Goal: Transaction & Acquisition: Purchase product/service

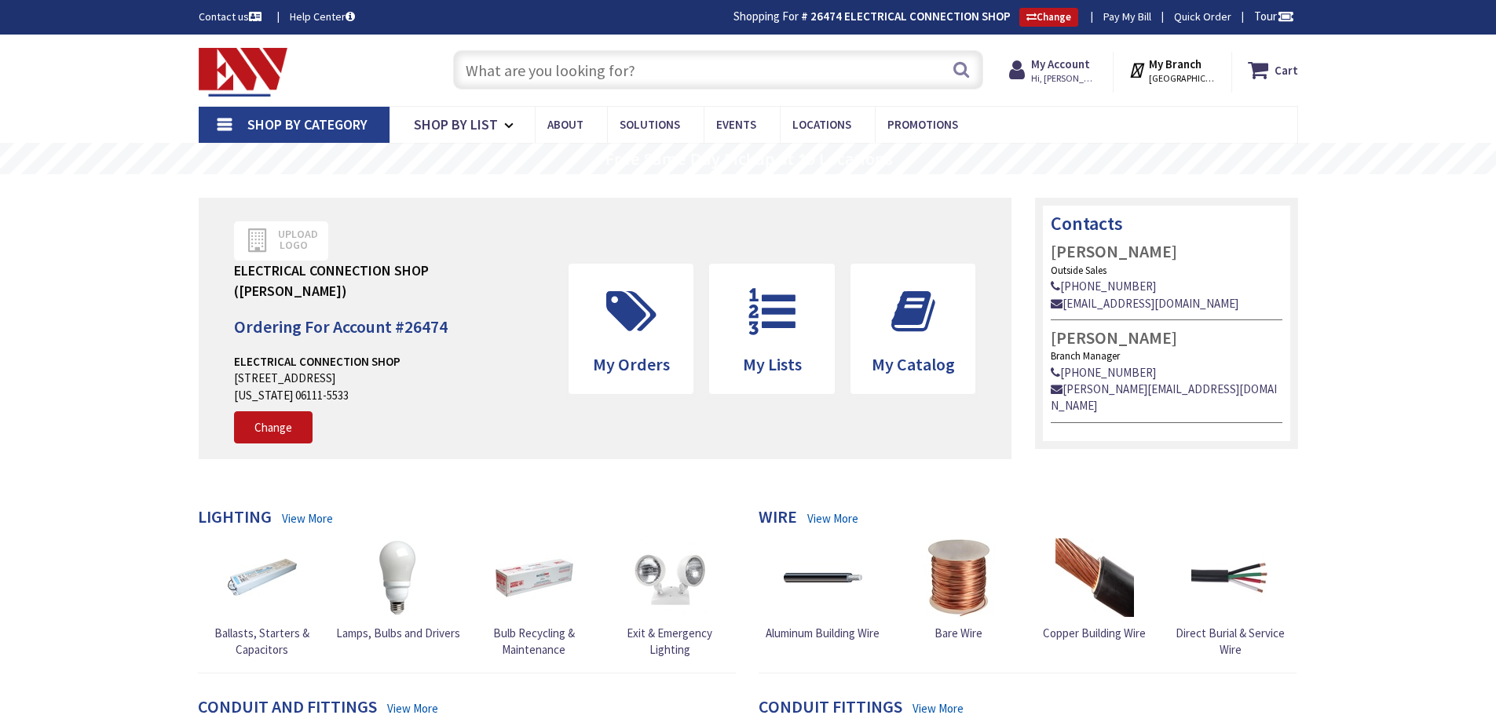
click at [554, 53] on input "text" at bounding box center [718, 69] width 530 height 39
paste input "FMLWL"
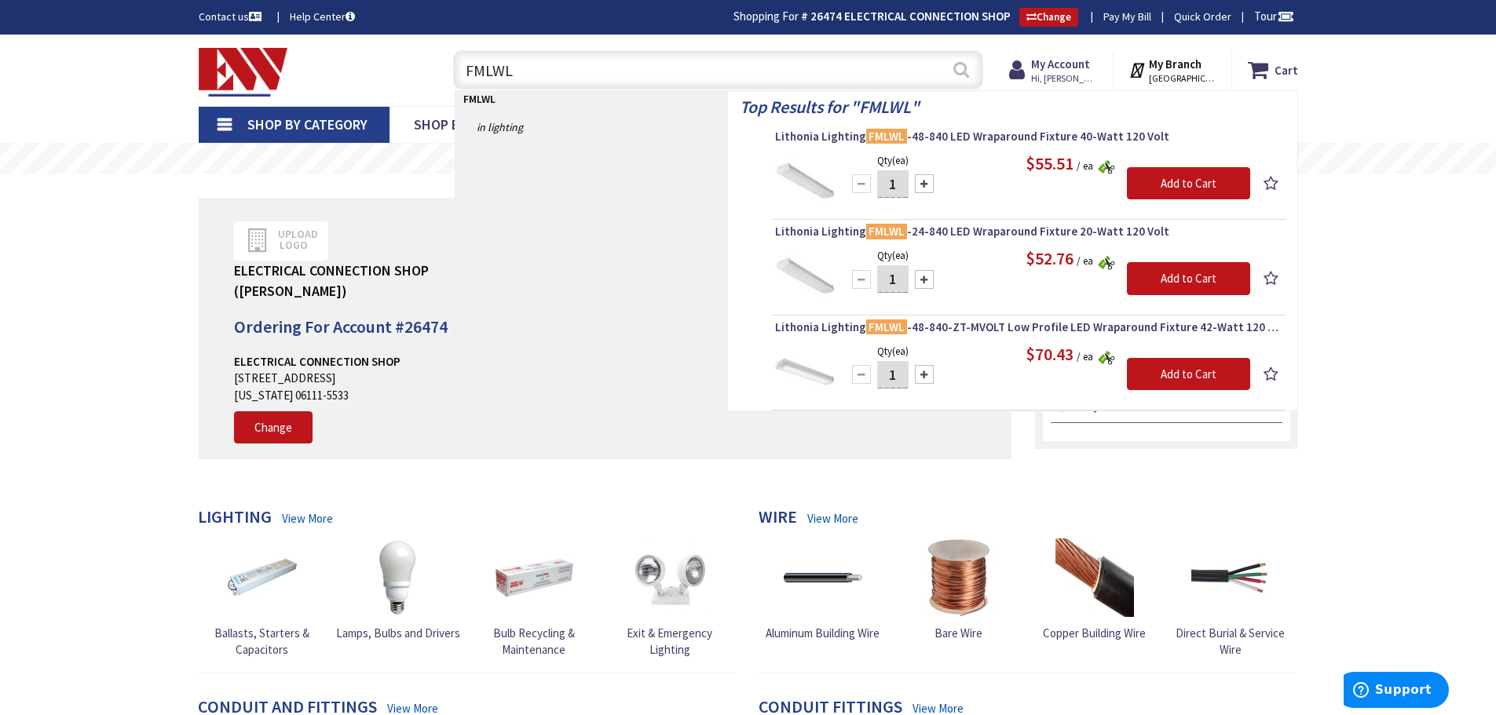
type input "FMLWL"
click at [962, 76] on button "Search" at bounding box center [961, 69] width 20 height 35
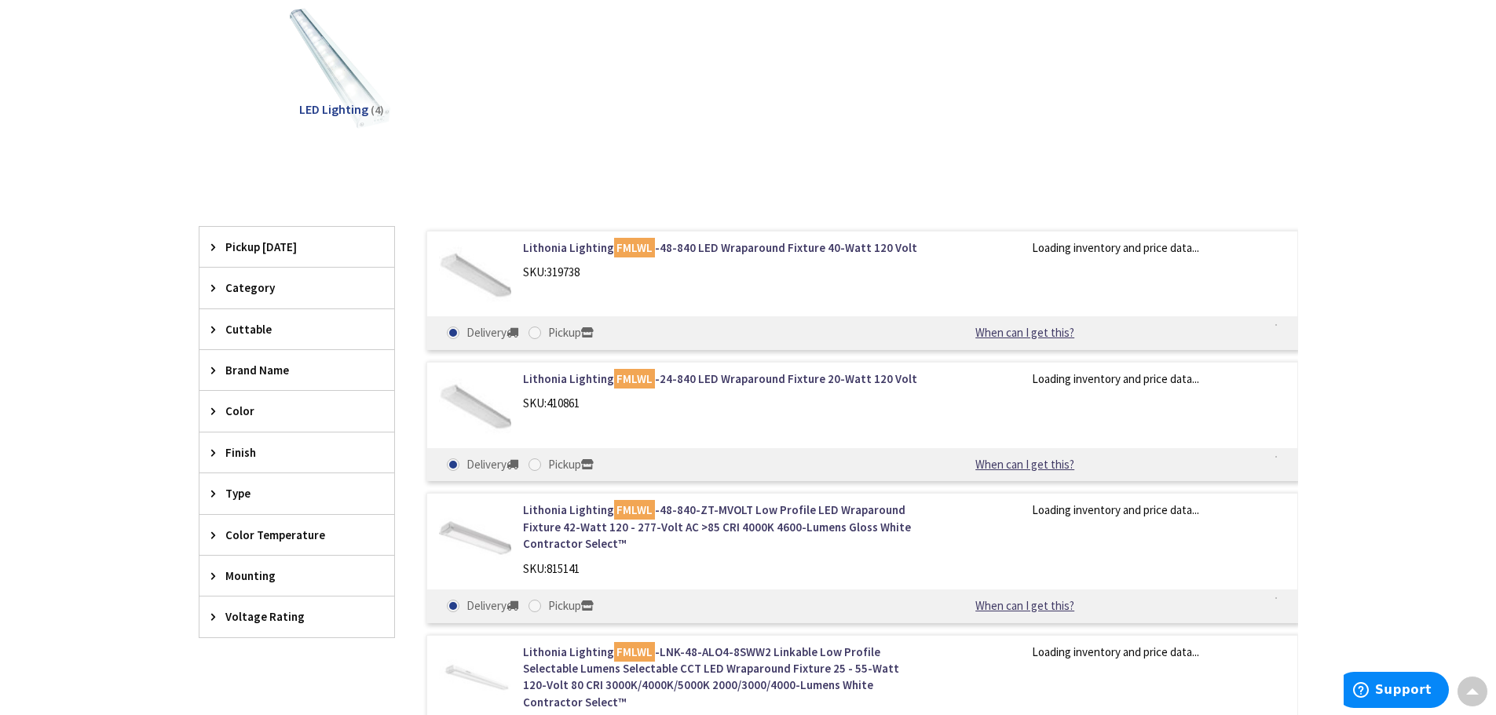
scroll to position [238, 0]
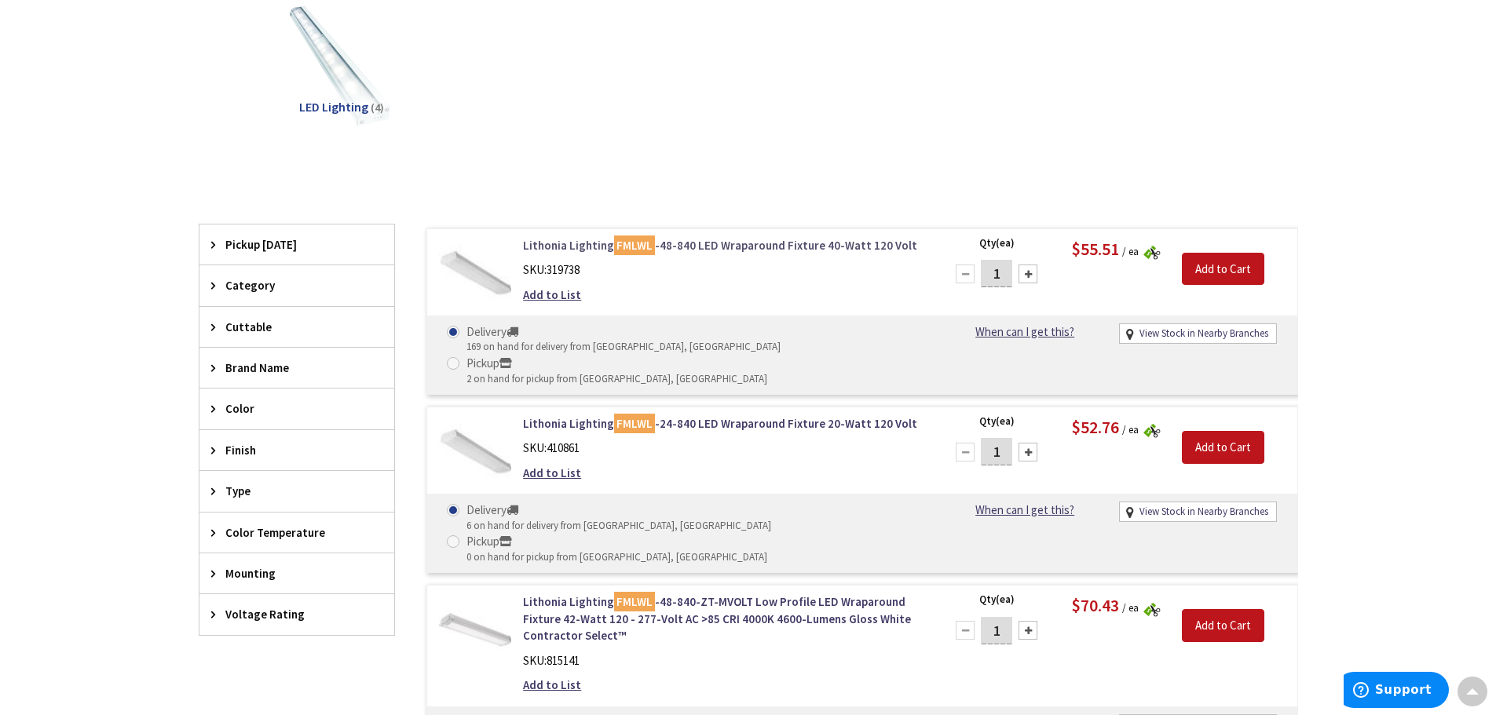
click at [712, 243] on link "Lithonia Lighting FMLWL -48-840 LED Wraparound Fixture 40-Watt 120 Volt" at bounding box center [723, 245] width 400 height 16
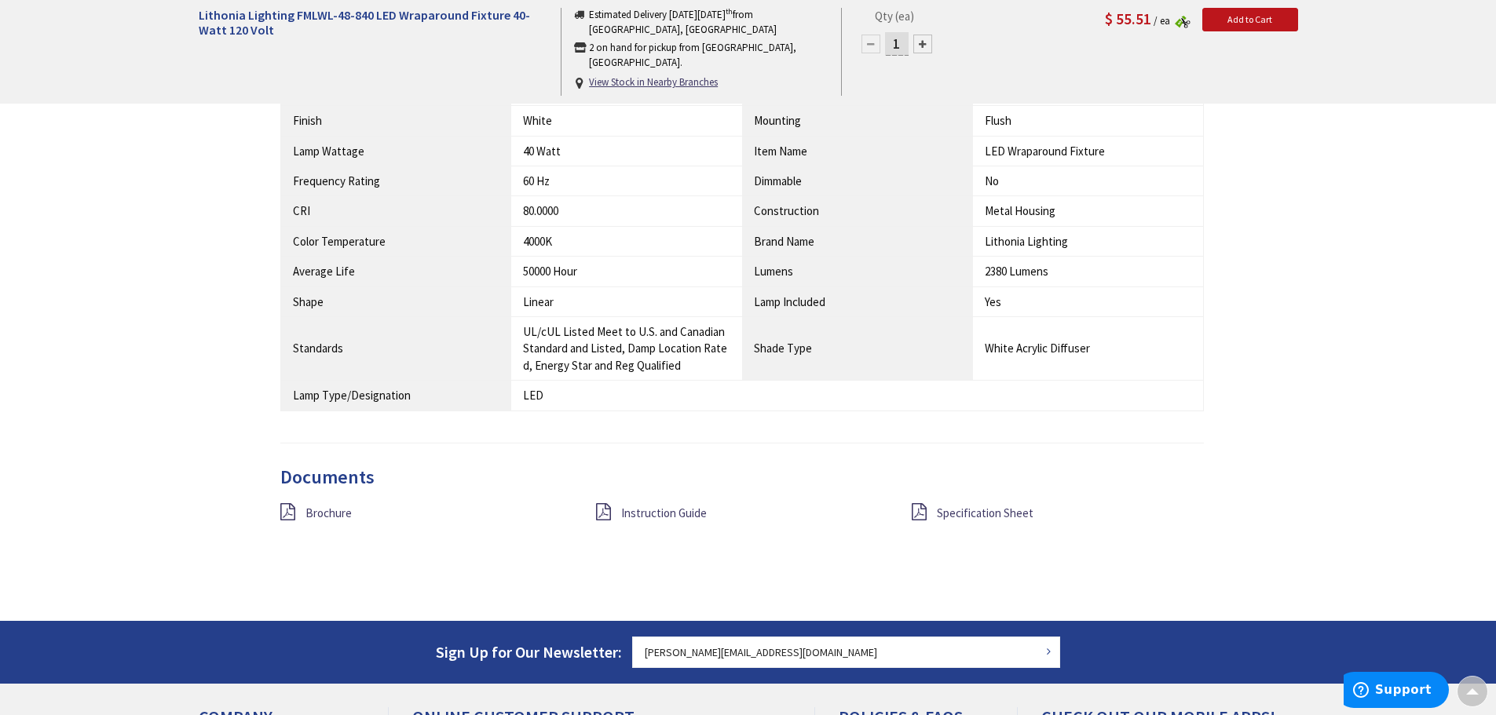
scroll to position [1259, 0]
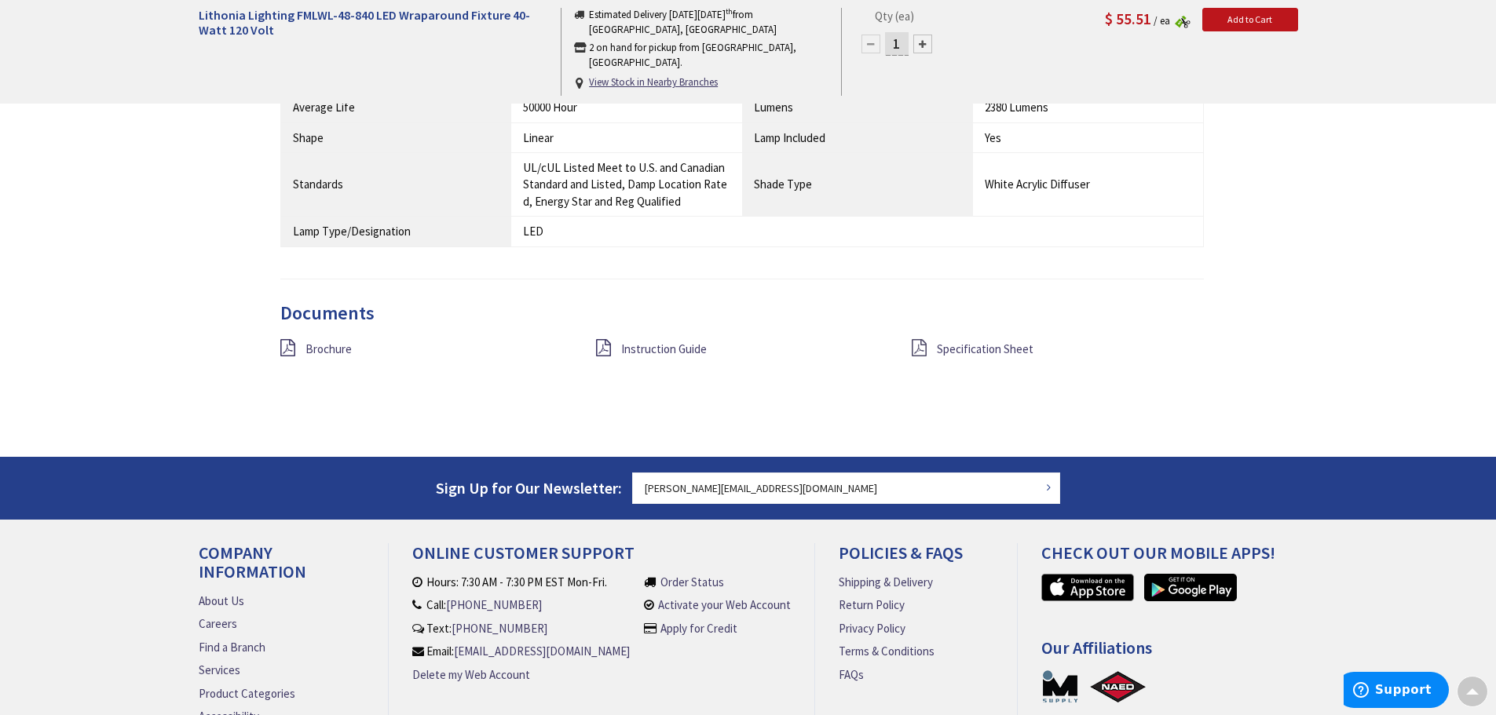
click at [913, 351] on icon at bounding box center [919, 347] width 15 height 17
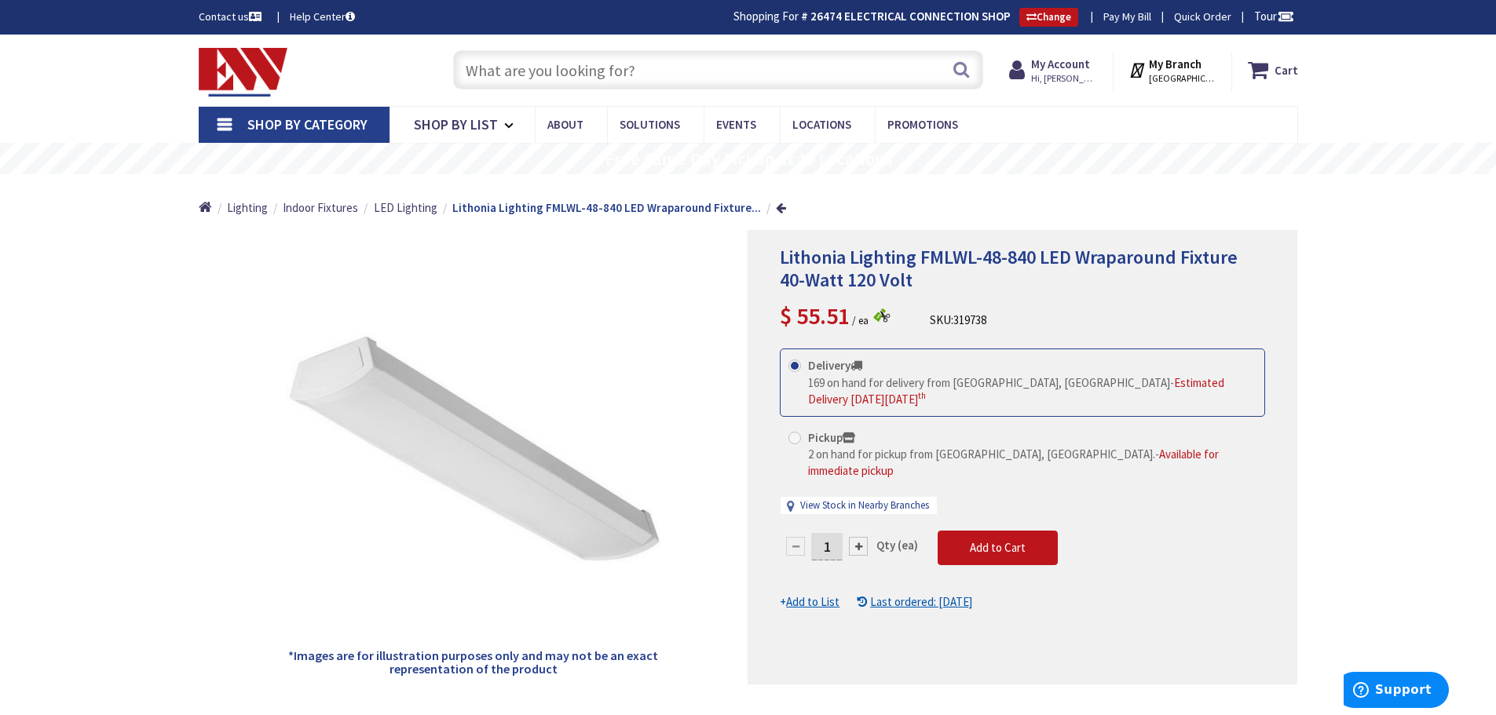
click at [562, 71] on input "text" at bounding box center [718, 69] width 530 height 39
type input "r"
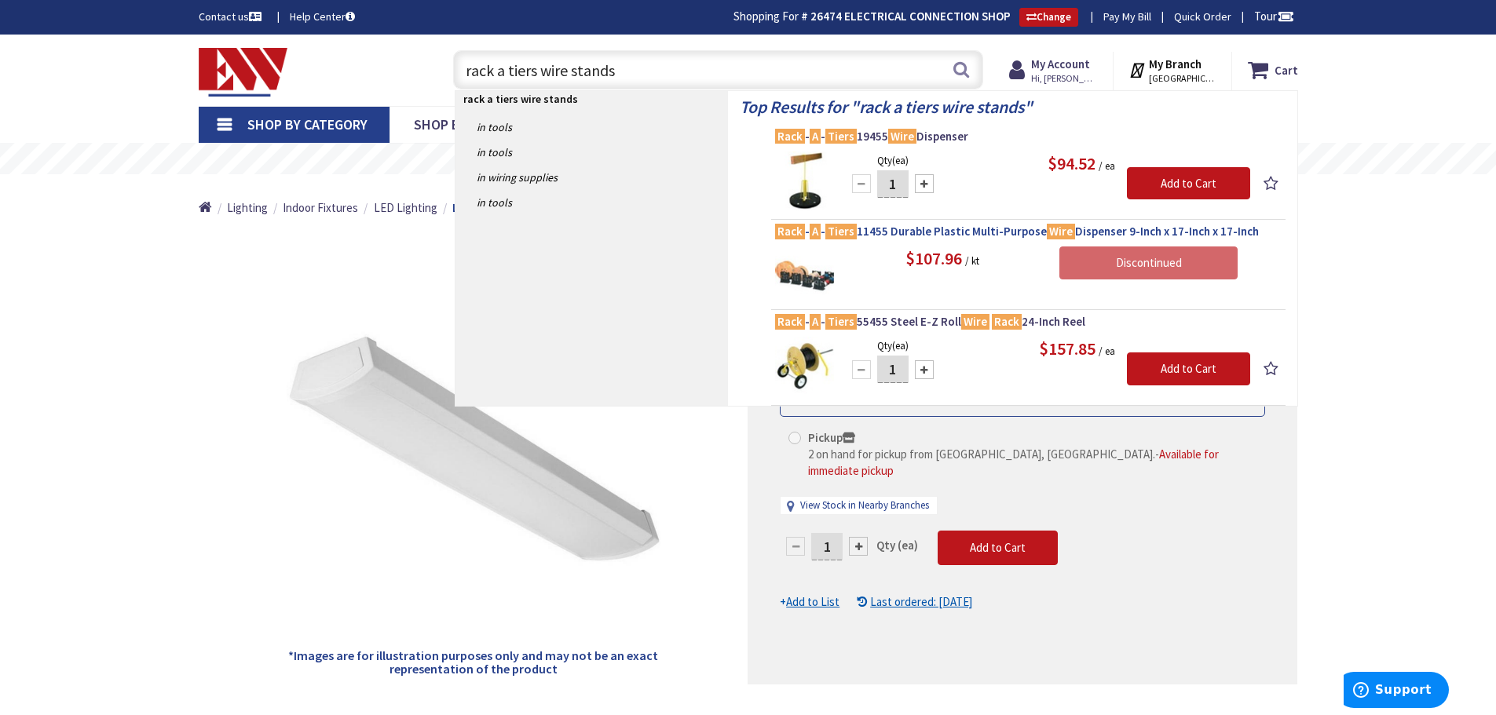
type input "rack a tiers wire stands"
click at [1169, 531] on div "1 Qty (ea) Add to Cart" at bounding box center [1022, 554] width 485 height 47
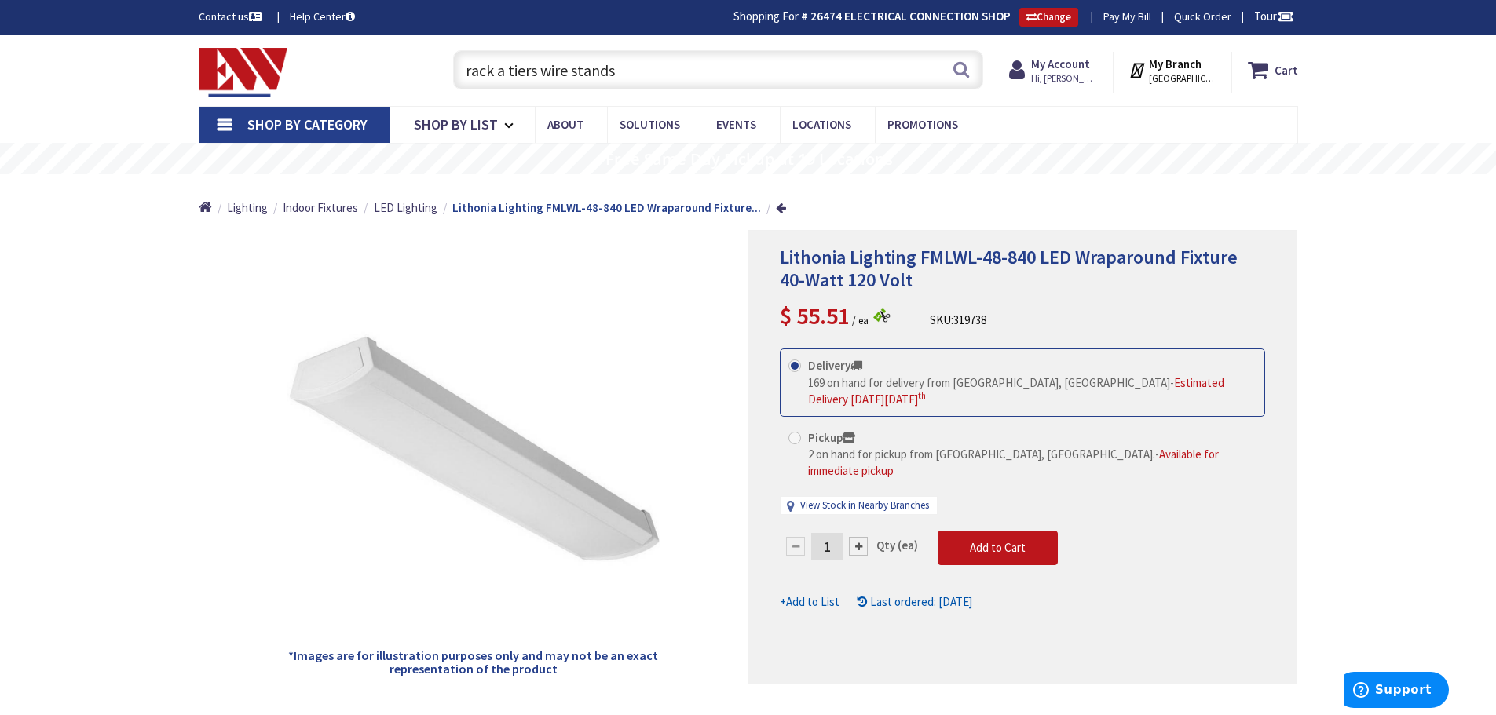
click at [218, 71] on img at bounding box center [244, 72] width 90 height 49
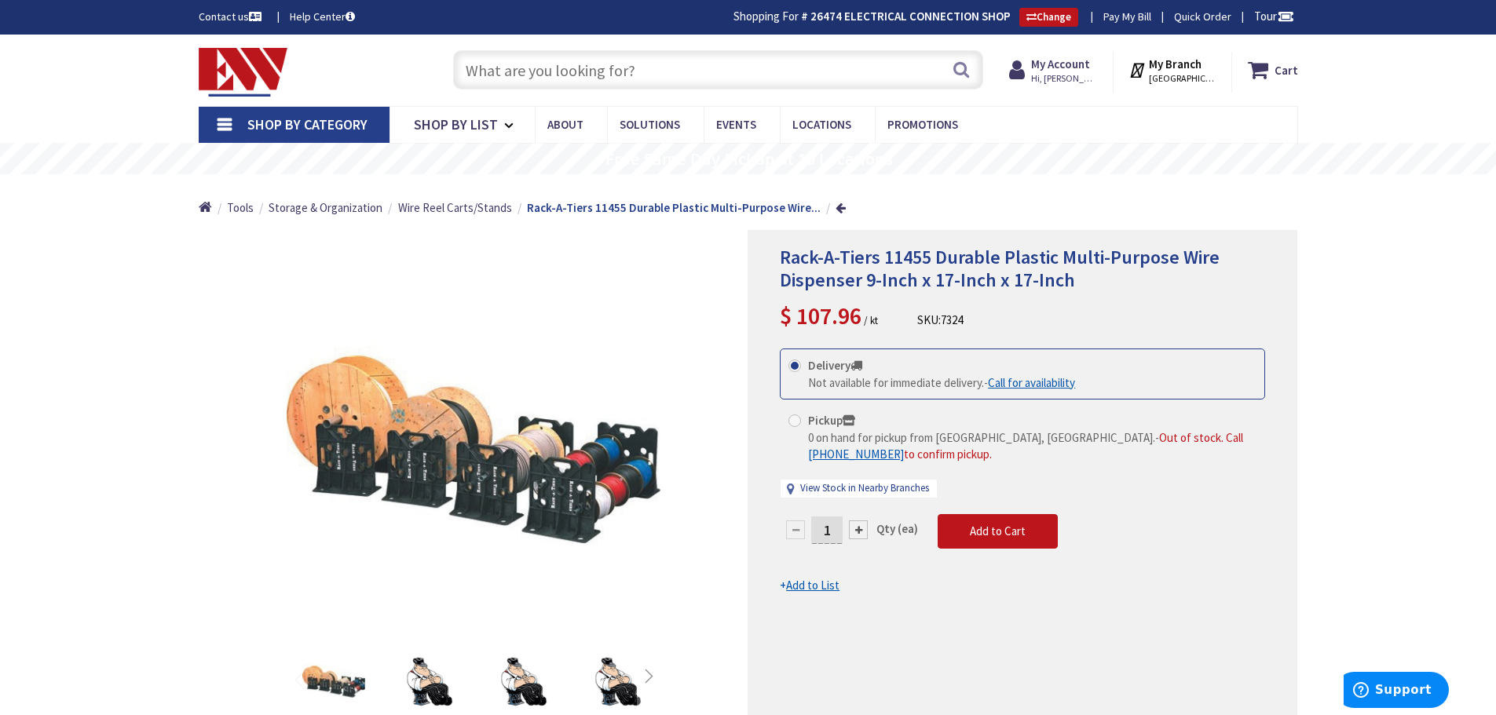
click at [603, 78] on input "text" at bounding box center [718, 69] width 530 height 39
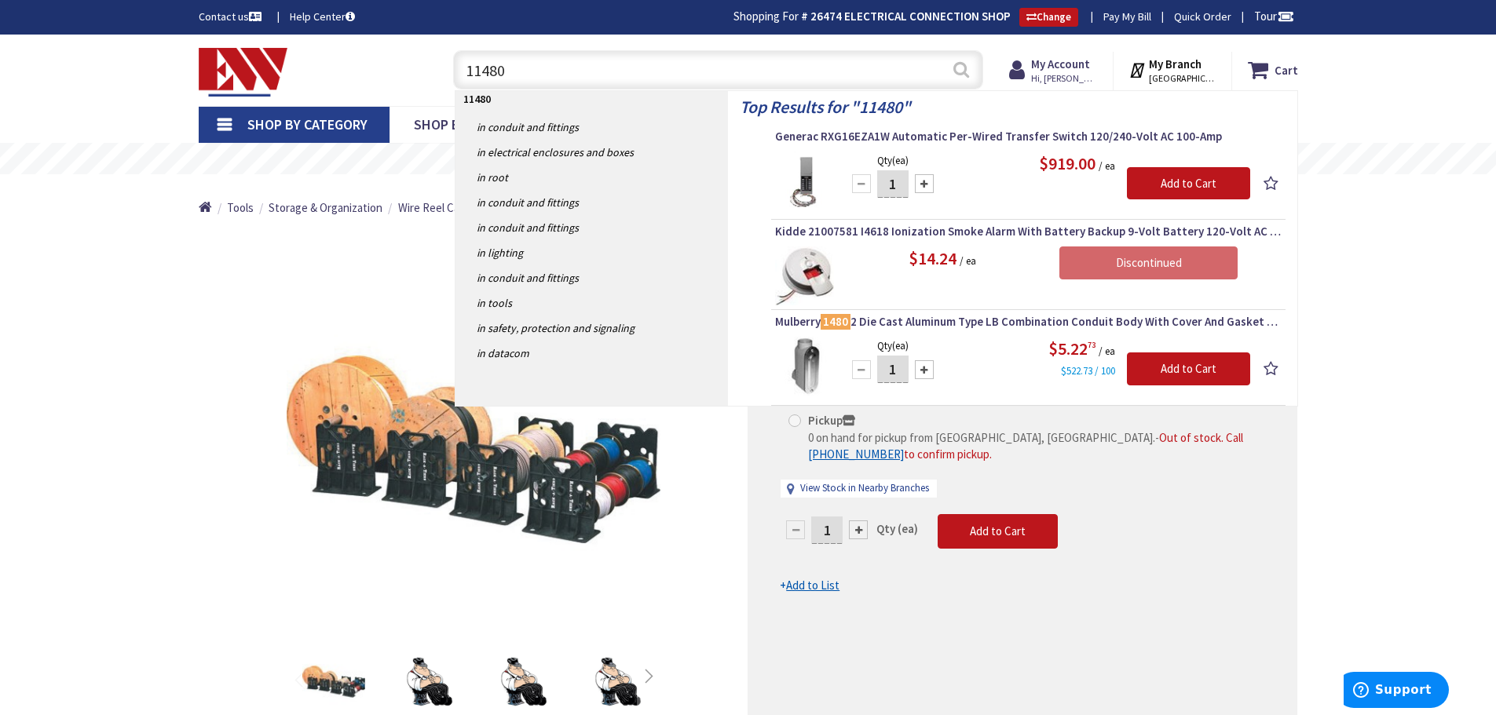
type input "11480"
click at [962, 73] on button "Search" at bounding box center [961, 69] width 20 height 35
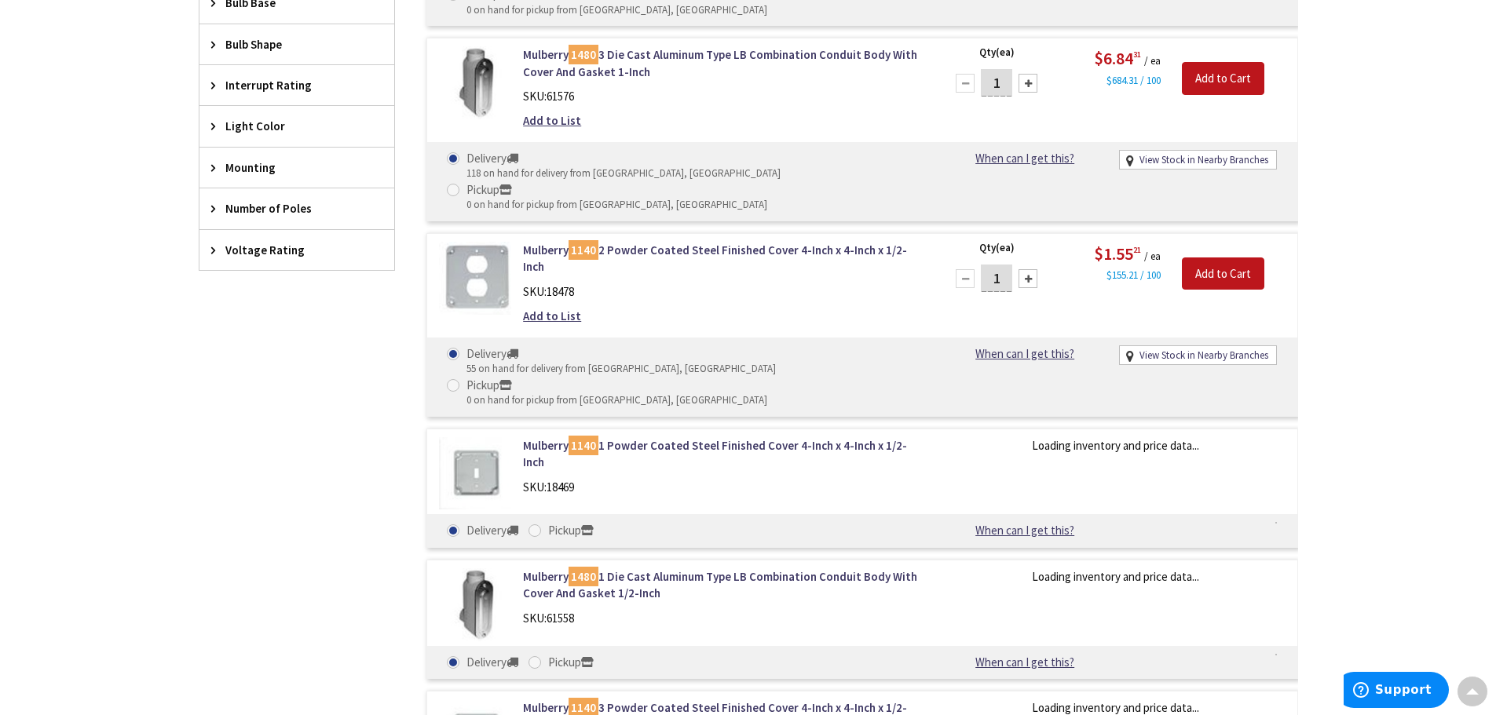
scroll to position [1178, 0]
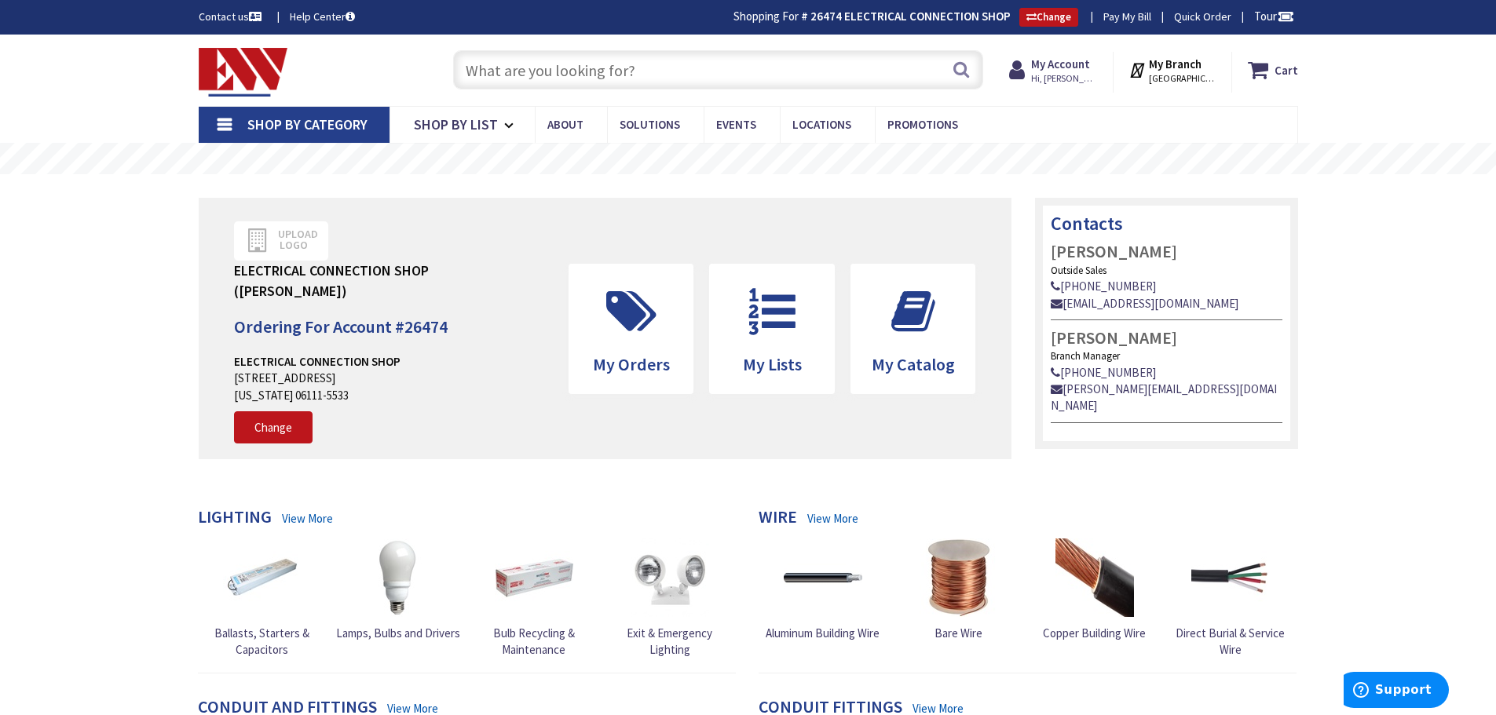
click at [693, 79] on input "text" at bounding box center [718, 69] width 530 height 39
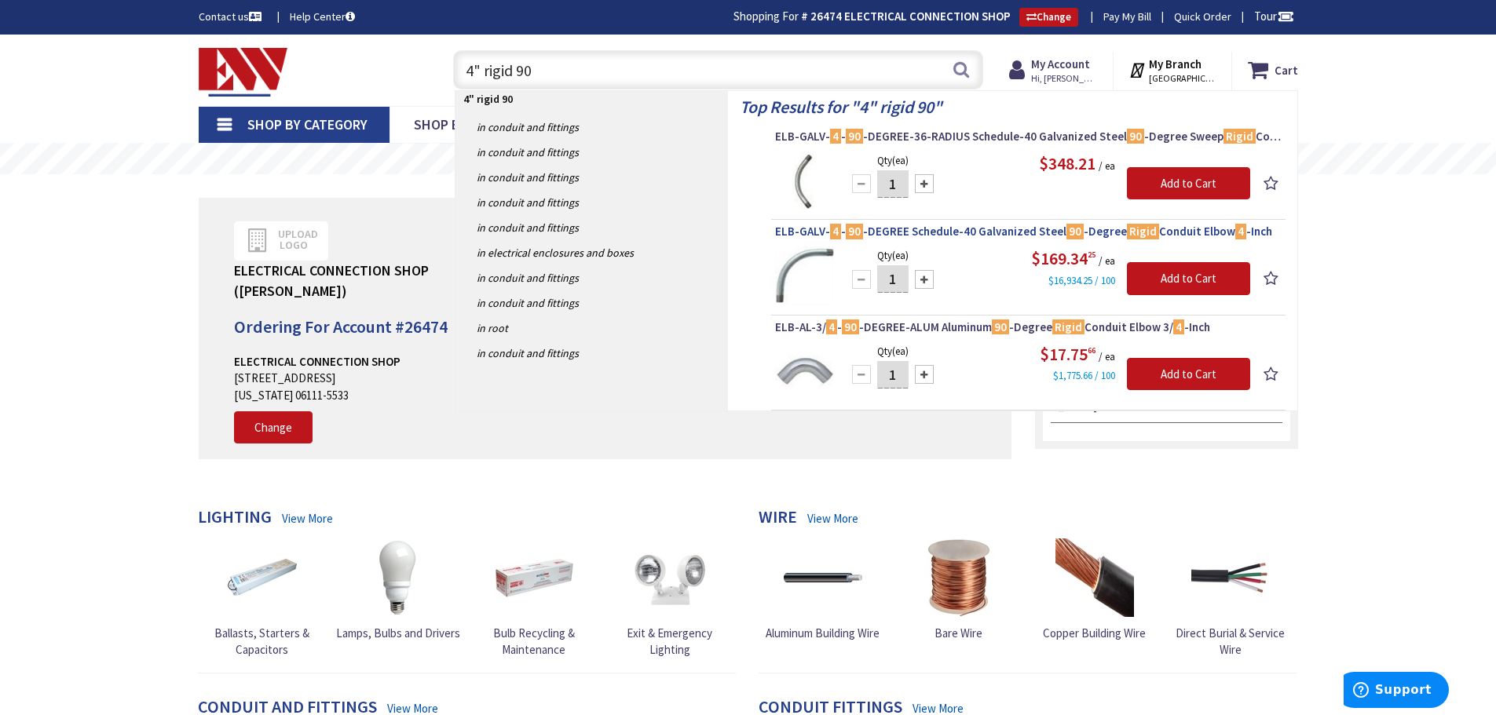
type input "4" rigid 90"
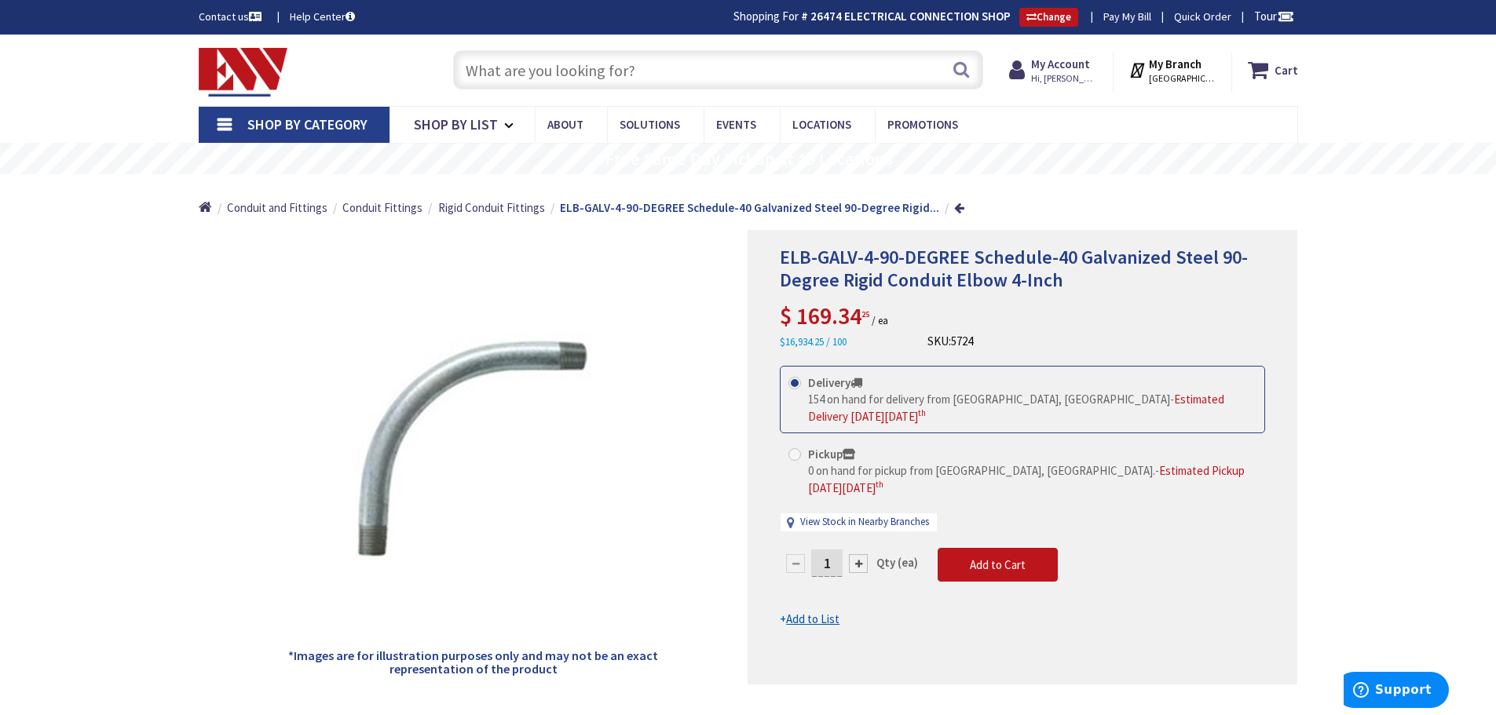
click at [528, 86] on input "text" at bounding box center [718, 69] width 530 height 39
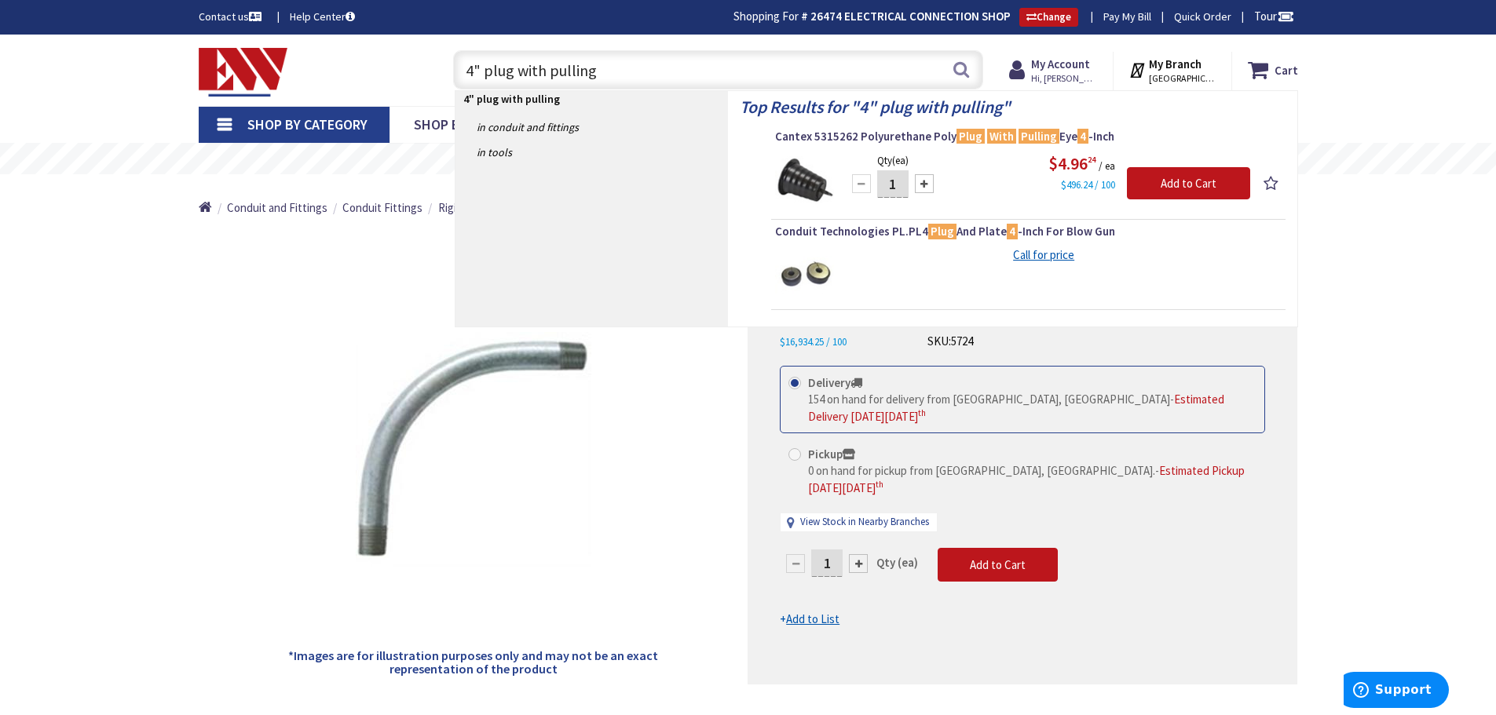
drag, startPoint x: 691, startPoint y: 72, endPoint x: 404, endPoint y: 41, distance: 288.4
click at [404, 41] on div "Skip to Content Toggle Nav 4" plug with pulling 4" plug with pulling Search Car…" at bounding box center [748, 70] width 1178 height 71
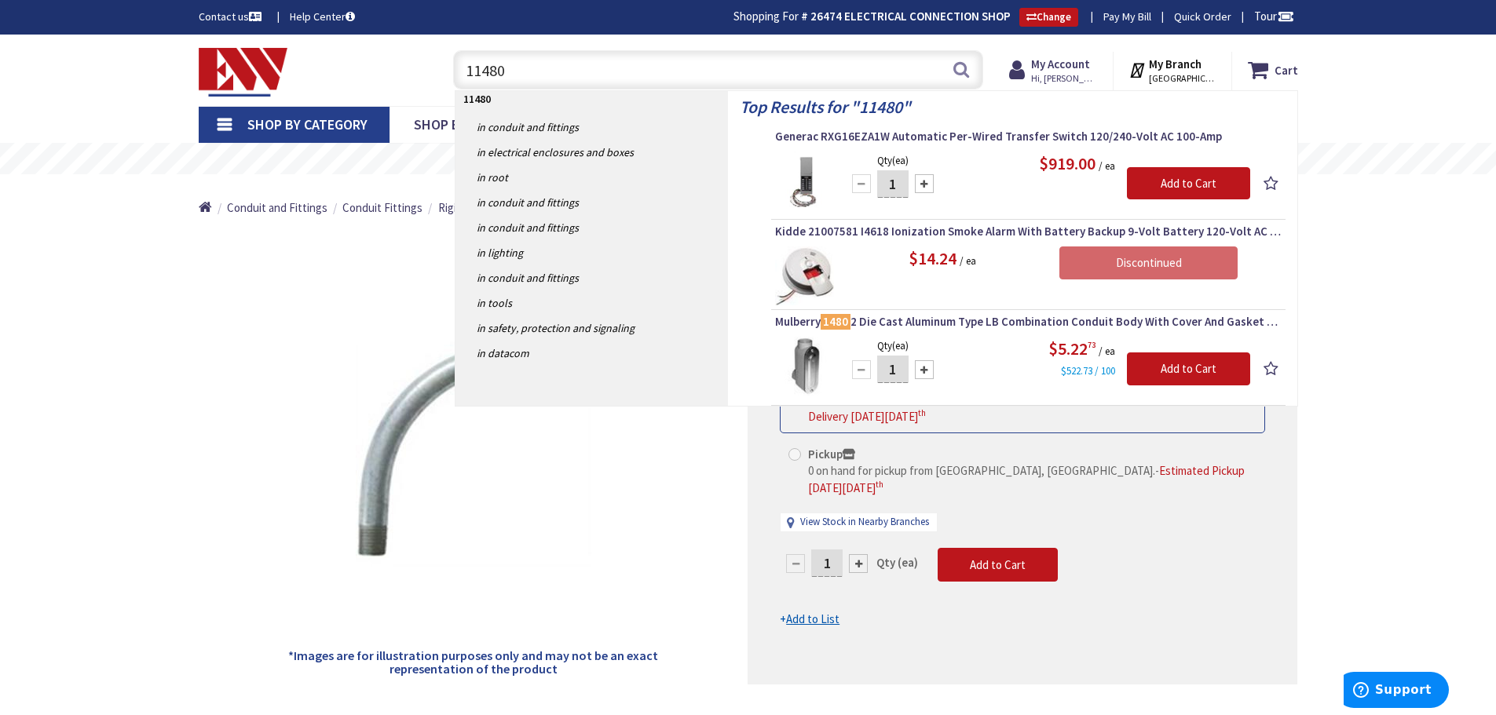
click at [469, 69] on input "11480" at bounding box center [718, 69] width 530 height 39
drag, startPoint x: 525, startPoint y: 80, endPoint x: 439, endPoint y: 65, distance: 87.7
click at [439, 65] on div "11480 11480 Search" at bounding box center [715, 69] width 562 height 50
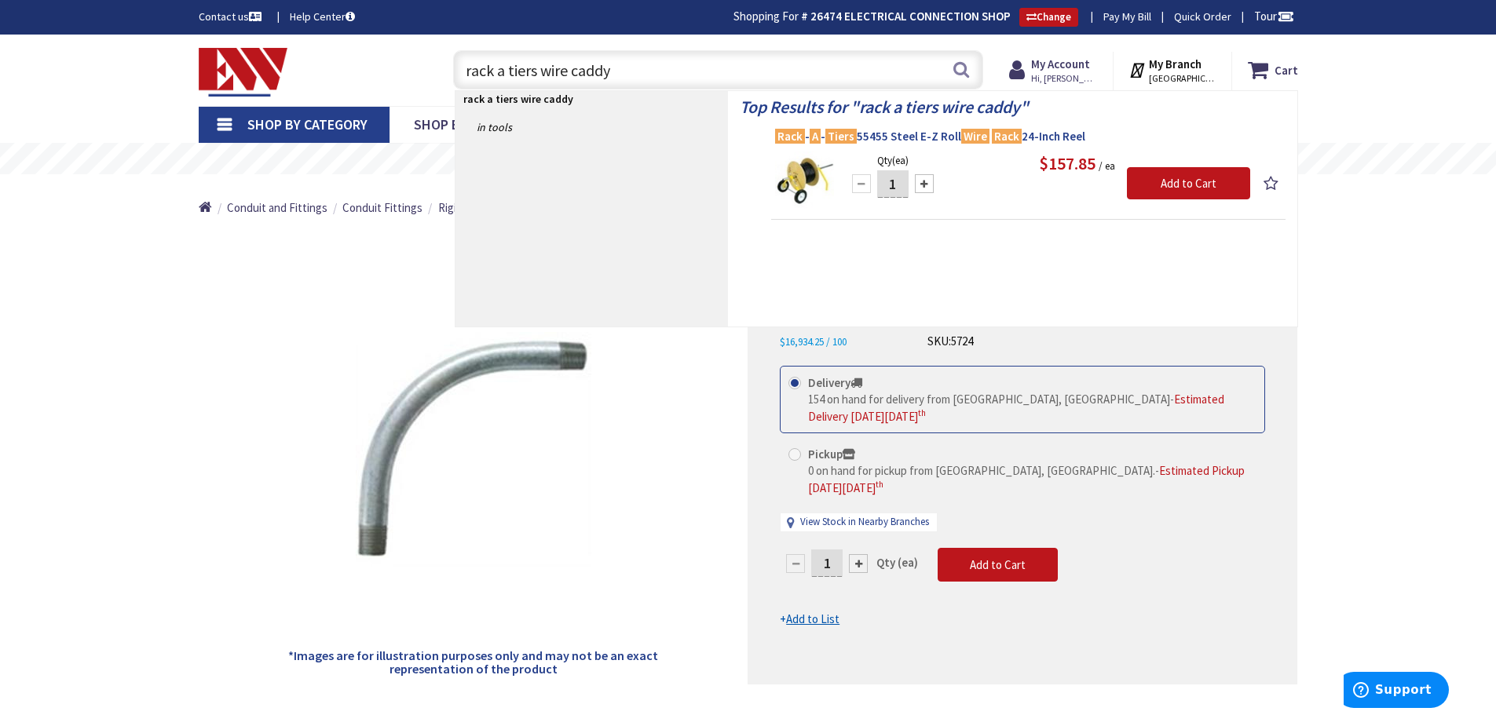
type input "rack a tiers wire caddy"
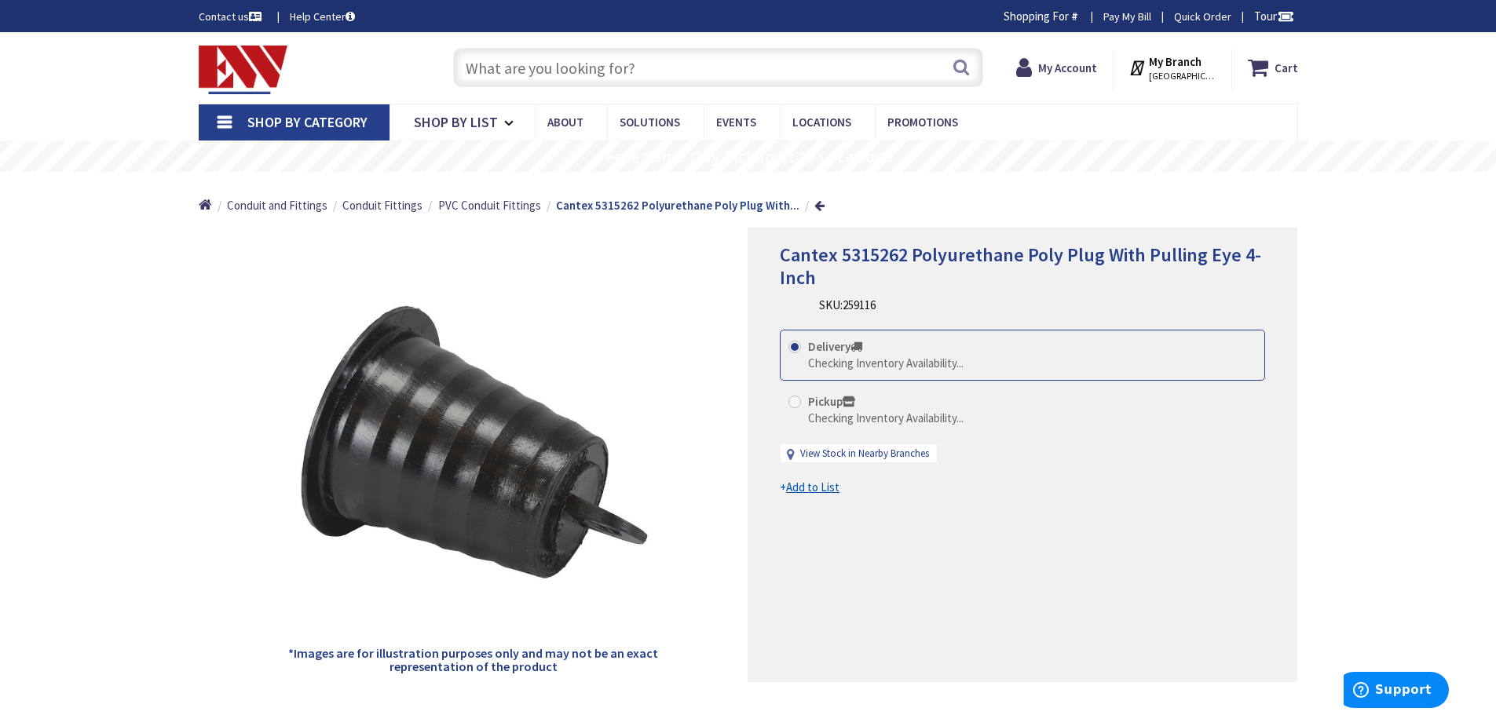
click at [845, 255] on span "Cantex 5315262 Polyurethane Poly Plug With Pulling Eye 4-Inch" at bounding box center [1020, 266] width 481 height 47
click at [842, 254] on span "Cantex 5315262 Polyurethane Poly Plug With Pulling Eye 4-Inch" at bounding box center [1020, 266] width 481 height 47
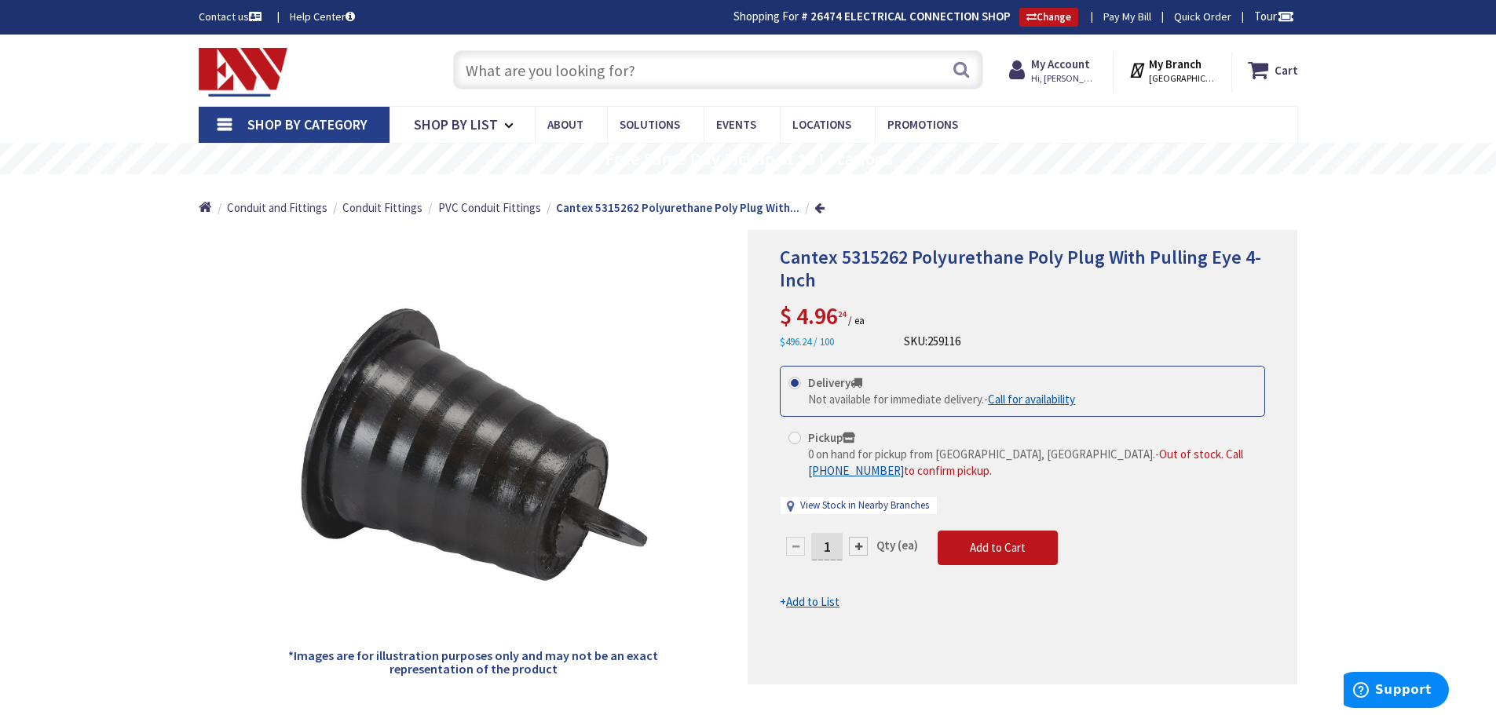
click at [840, 253] on span "Cantex 5315262 Polyurethane Poly Plug With Pulling Eye 4-Inch" at bounding box center [1020, 268] width 481 height 47
drag, startPoint x: 909, startPoint y: 255, endPoint x: 836, endPoint y: 256, distance: 72.3
click at [836, 256] on span "Cantex 5315262 Polyurethane Poly Plug With Pulling Eye 4-Inch" at bounding box center [1020, 268] width 481 height 47
click at [855, 254] on span "Cantex 5315262 Polyurethane Poly Plug With Pulling Eye 4-Inch" at bounding box center [1020, 268] width 481 height 47
drag, startPoint x: 907, startPoint y: 250, endPoint x: 842, endPoint y: 253, distance: 65.3
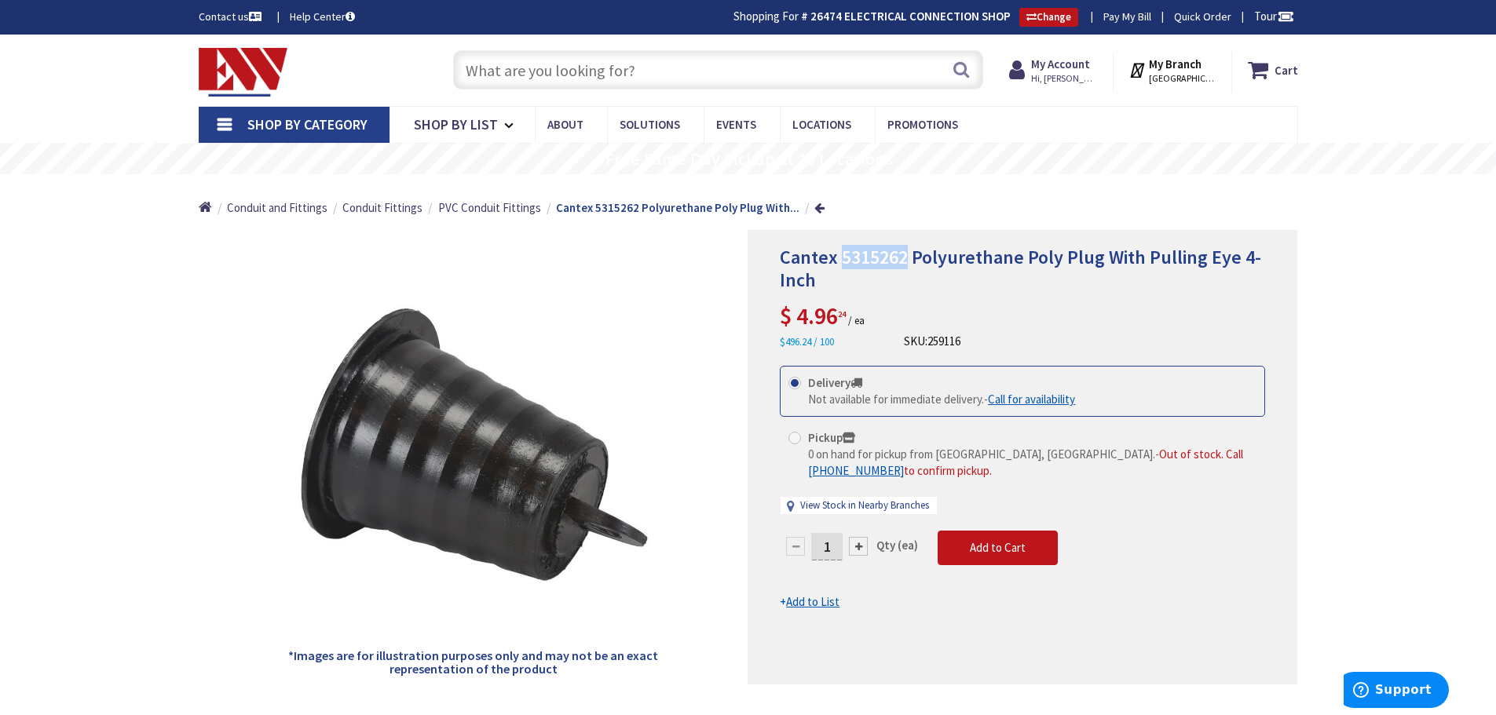
click at [842, 253] on span "Cantex 5315262 Polyurethane Poly Plug With Pulling Eye 4-Inch" at bounding box center [1020, 268] width 481 height 47
click at [873, 317] on div "Cantex 5315262 Polyurethane Poly Plug With Pulling Eye 4-Inch $ 4.96 24 / ea $4…" at bounding box center [1022, 299] width 485 height 104
click at [709, 71] on input "text" at bounding box center [718, 69] width 530 height 39
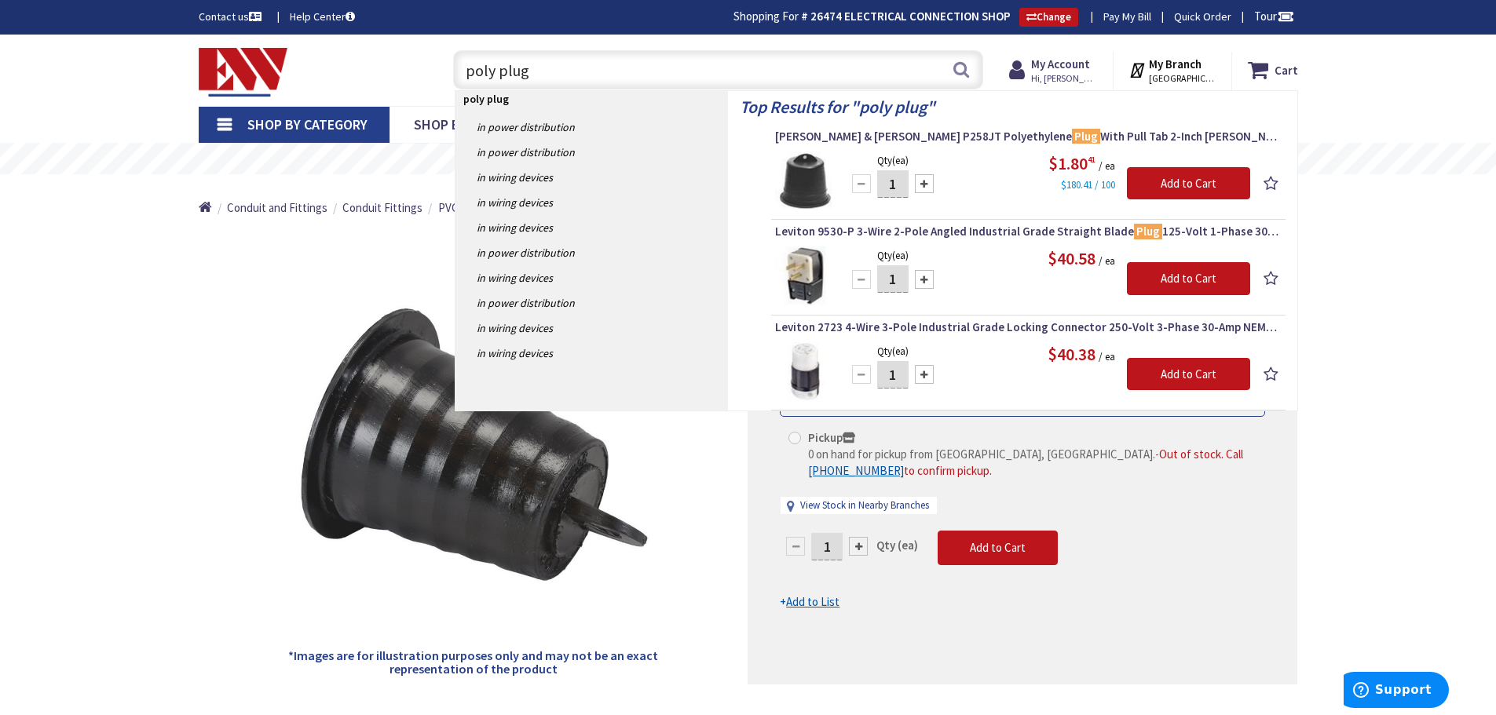
click at [461, 71] on input "poly plug" at bounding box center [718, 69] width 530 height 39
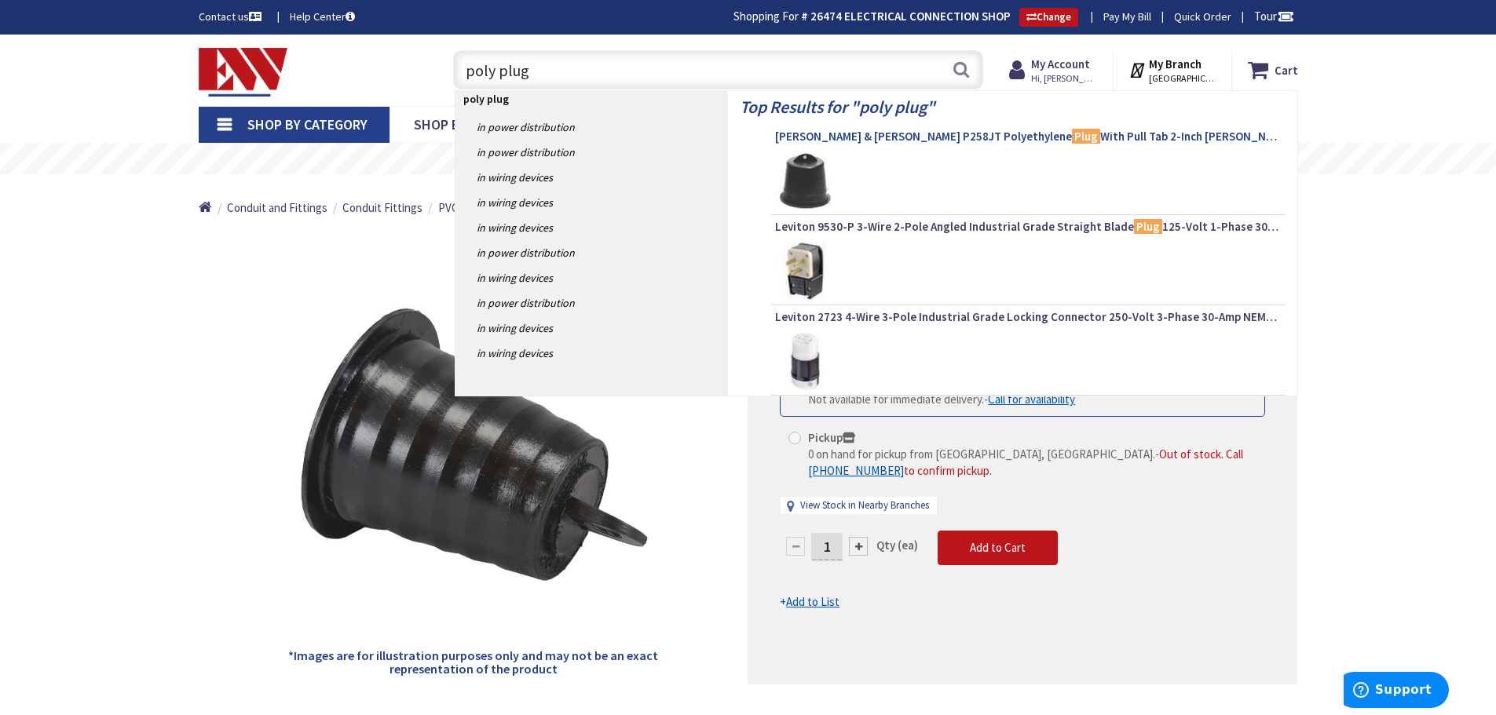
type input "poly plug"
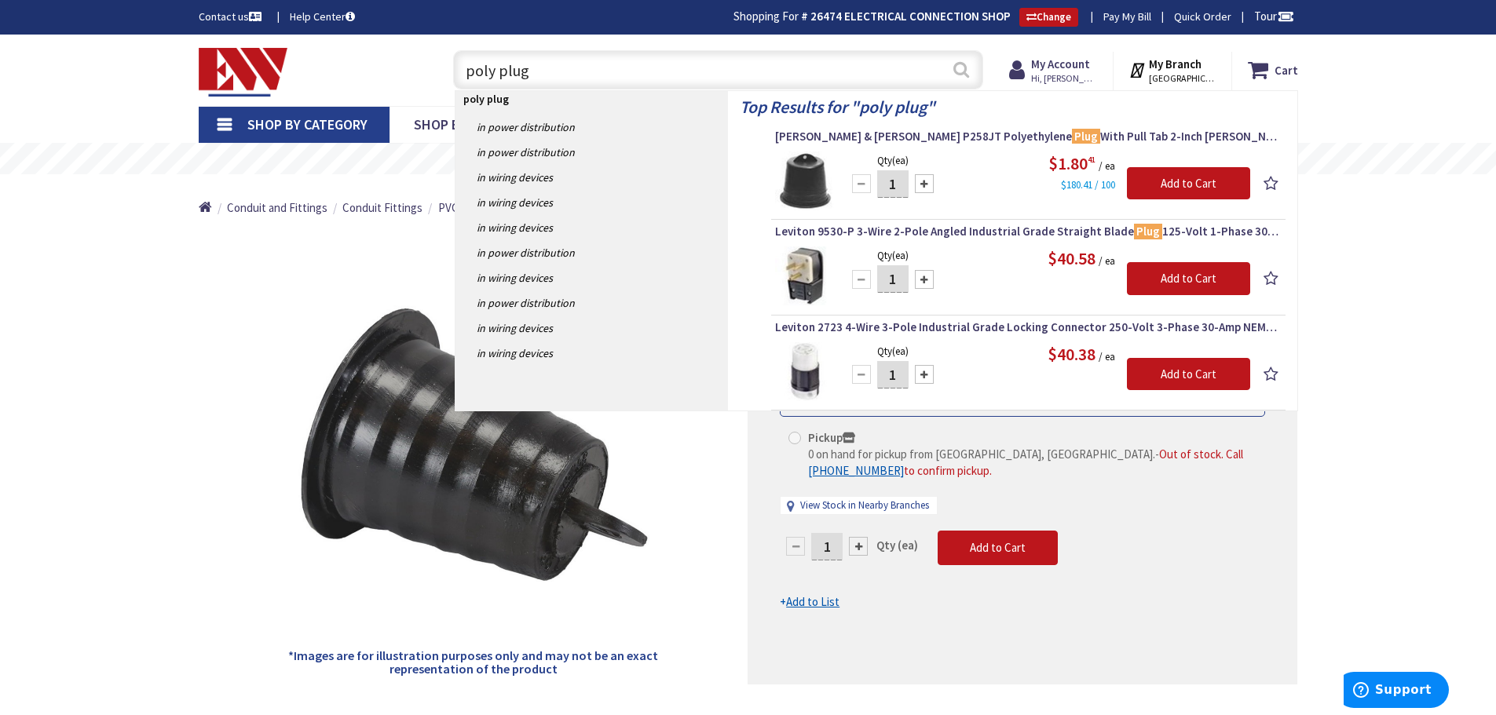
click at [958, 71] on button "Search" at bounding box center [961, 69] width 20 height 35
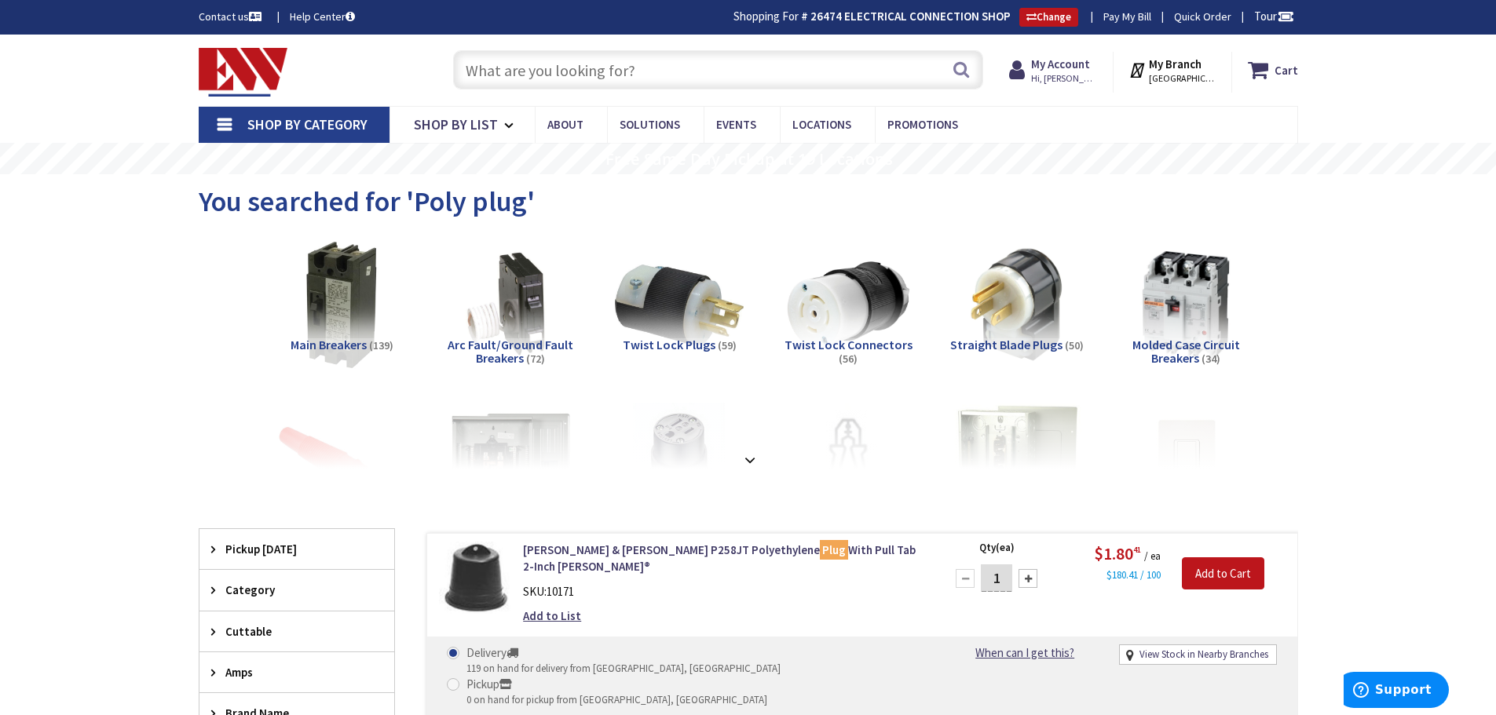
click at [533, 79] on input "text" at bounding box center [718, 69] width 530 height 39
paste input "55455"
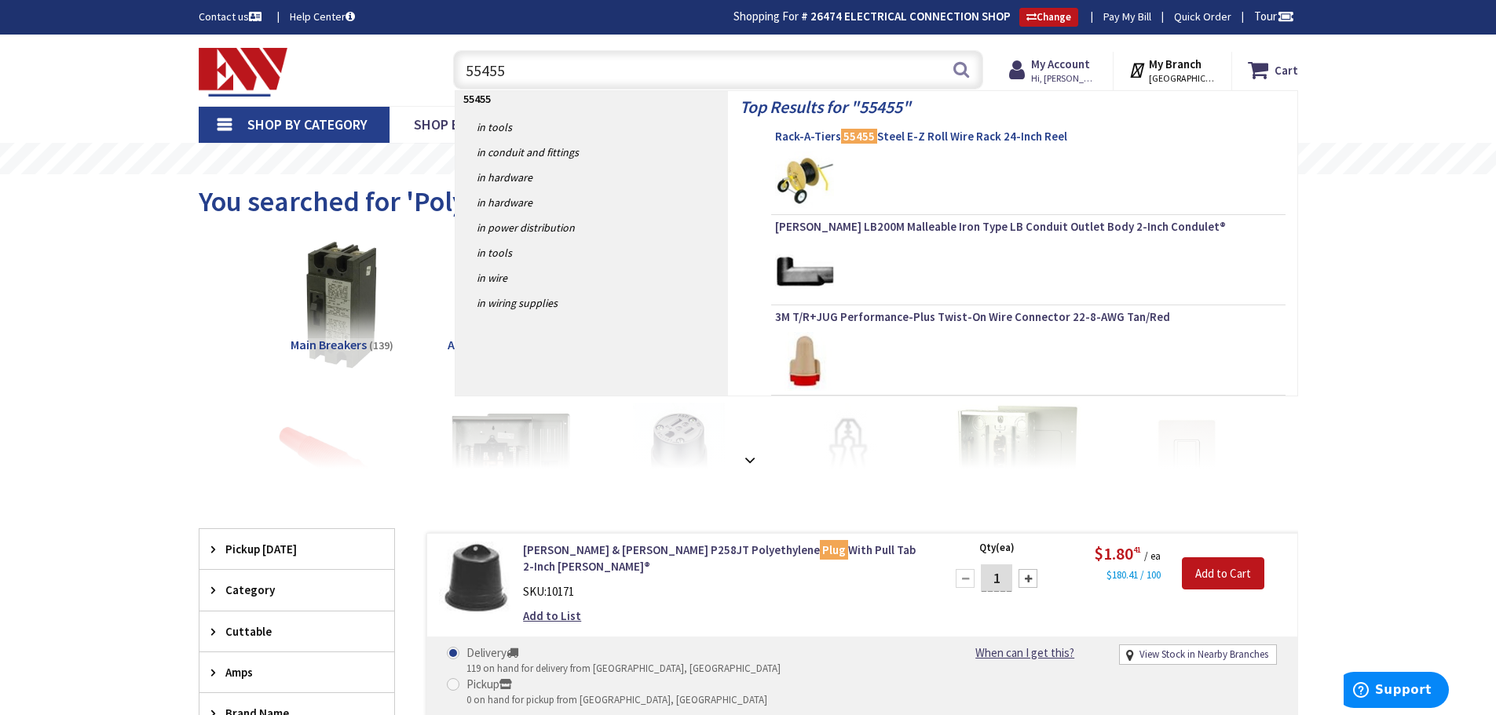
type input "55455"
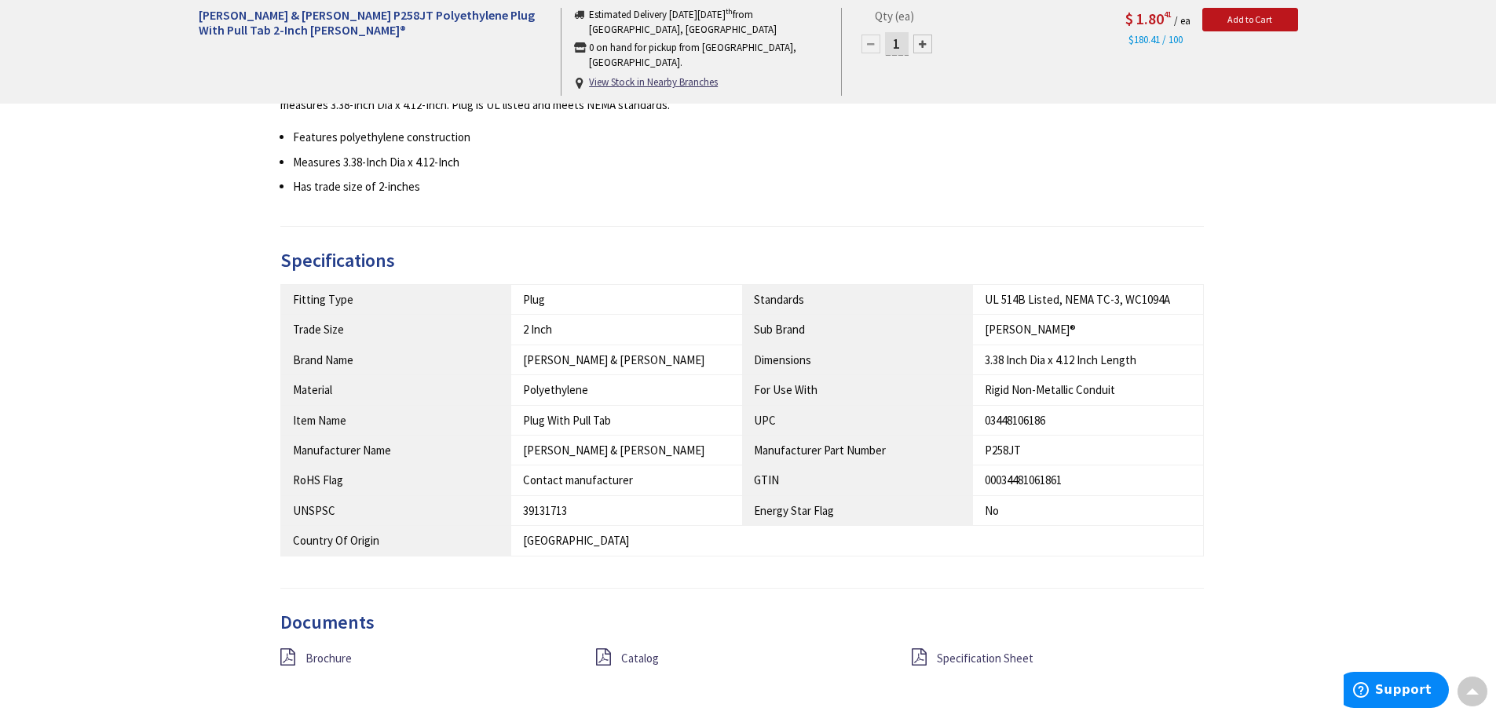
scroll to position [942, 0]
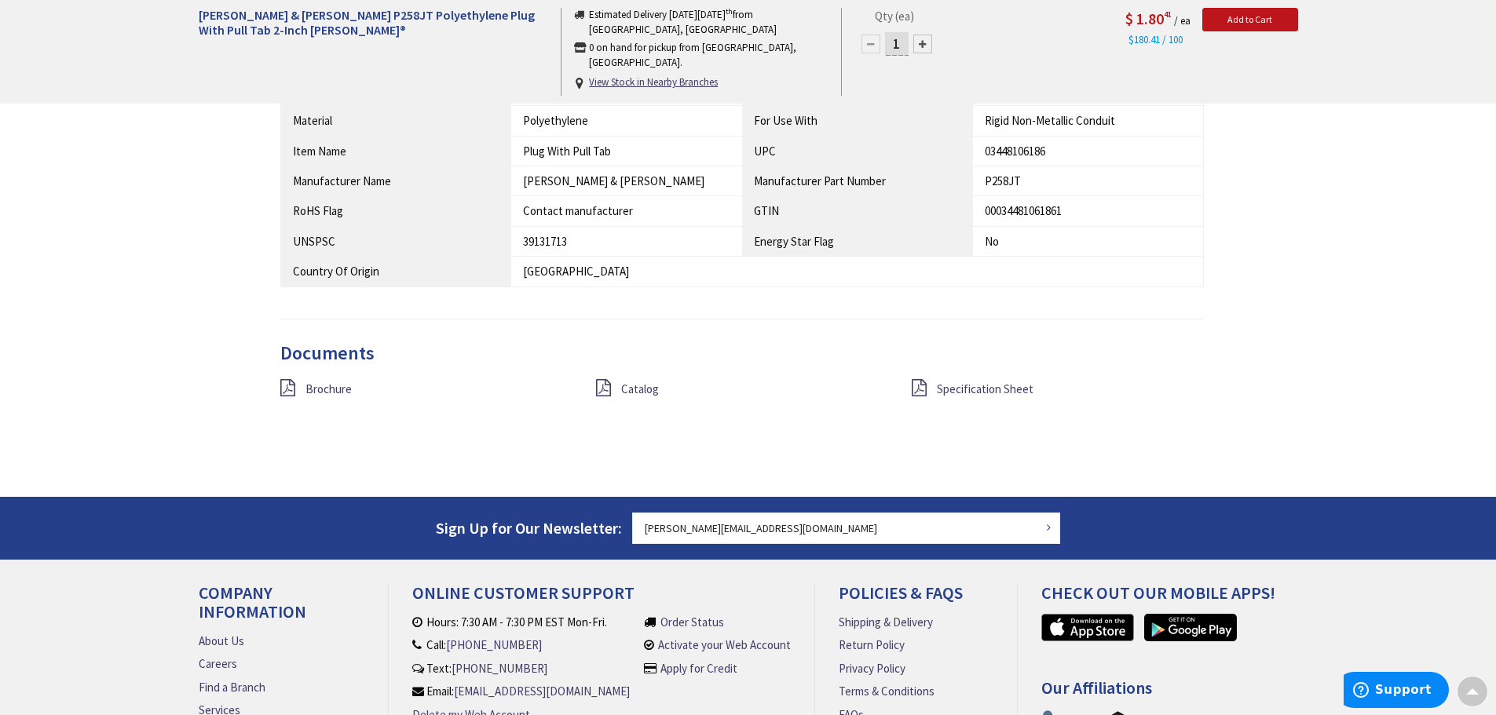
click at [275, 389] on div "Brochure" at bounding box center [427, 389] width 316 height 20
click at [287, 386] on icon at bounding box center [287, 387] width 15 height 17
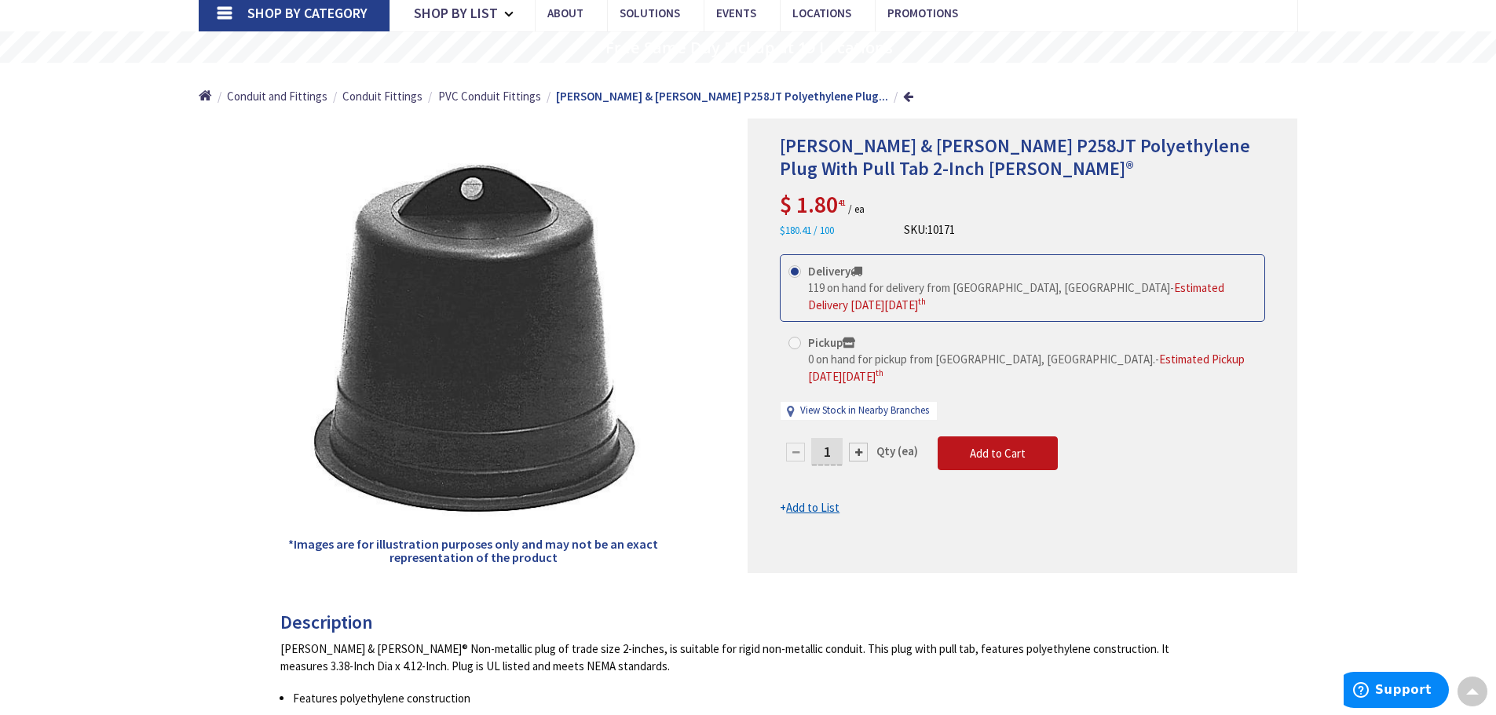
scroll to position [0, 0]
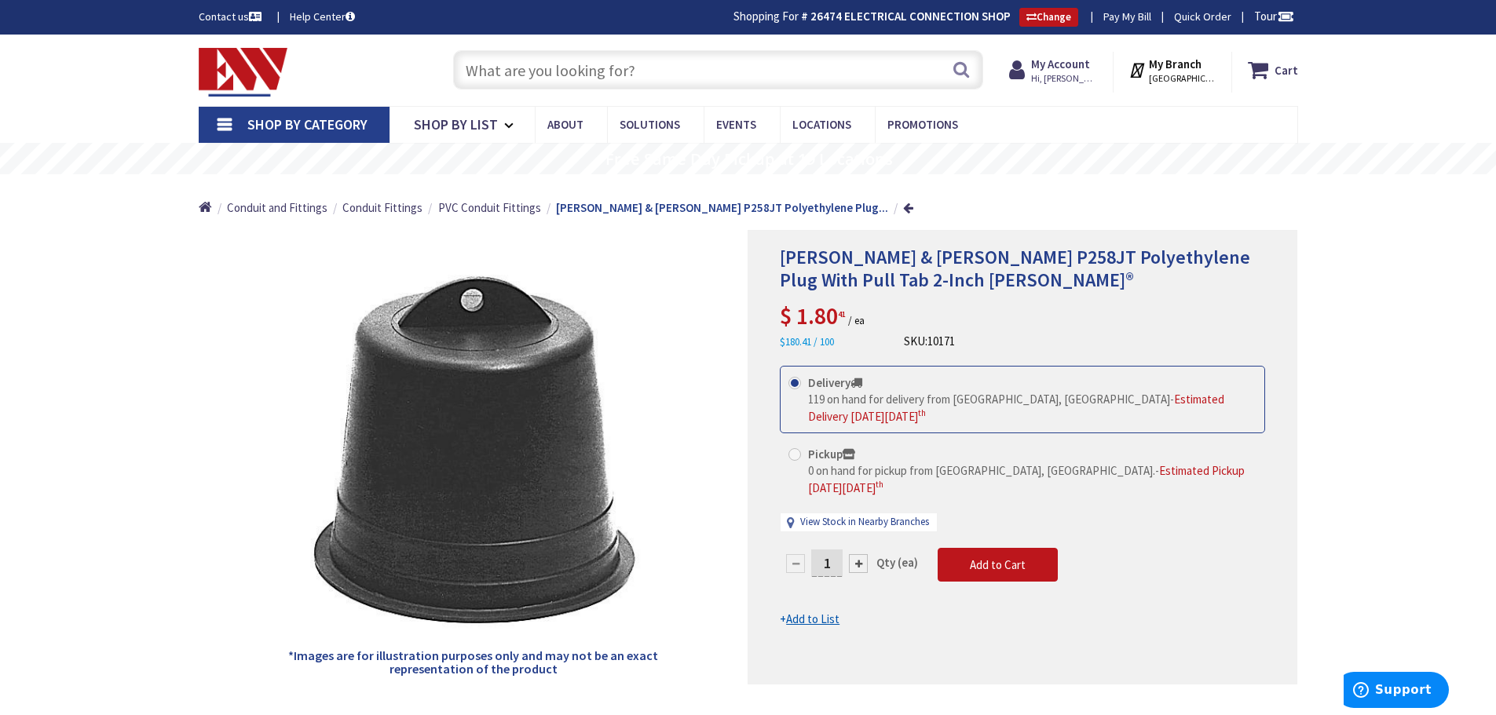
drag, startPoint x: 681, startPoint y: 73, endPoint x: 475, endPoint y: 68, distance: 205.8
click at [475, 68] on input "text" at bounding box center [718, 69] width 530 height 39
paste input "P258NT"
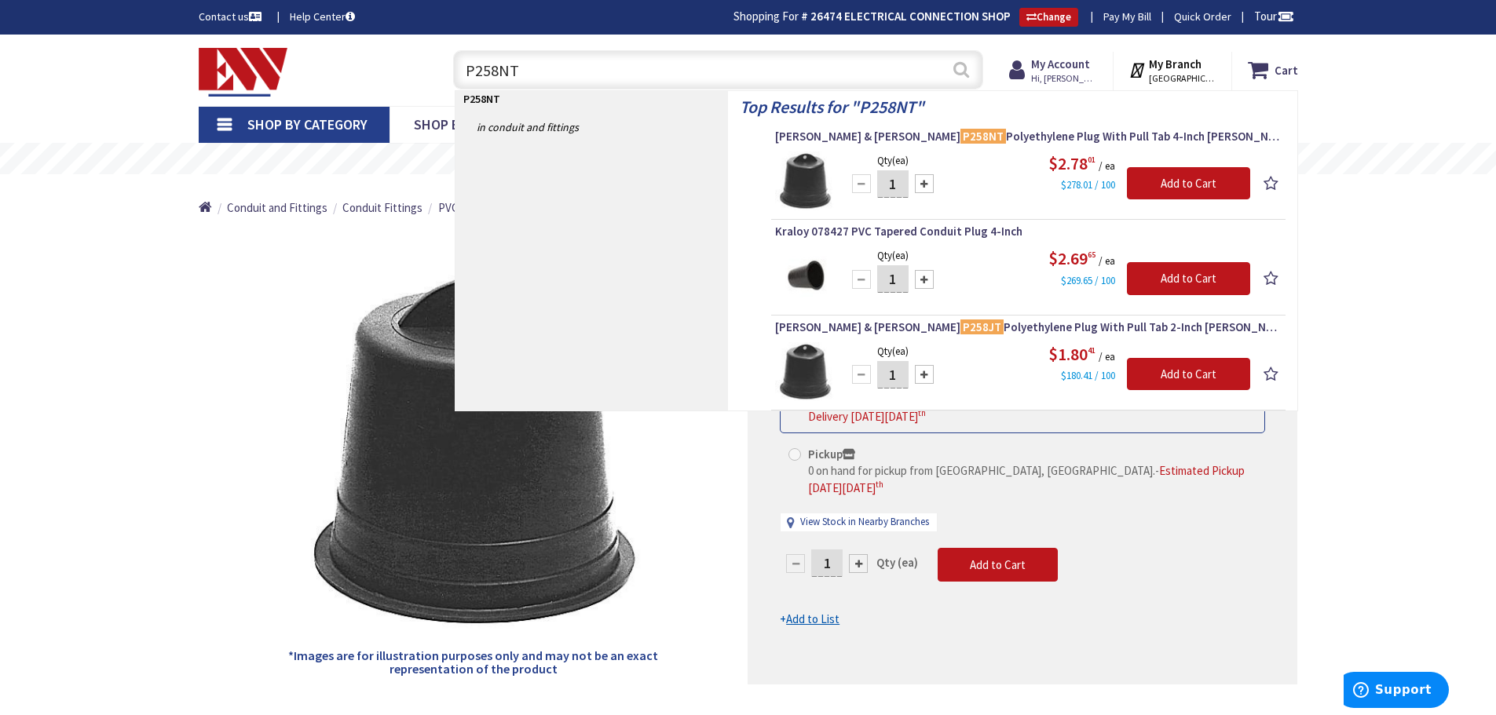
type input "P258NT"
click at [954, 75] on button "Search" at bounding box center [961, 69] width 20 height 35
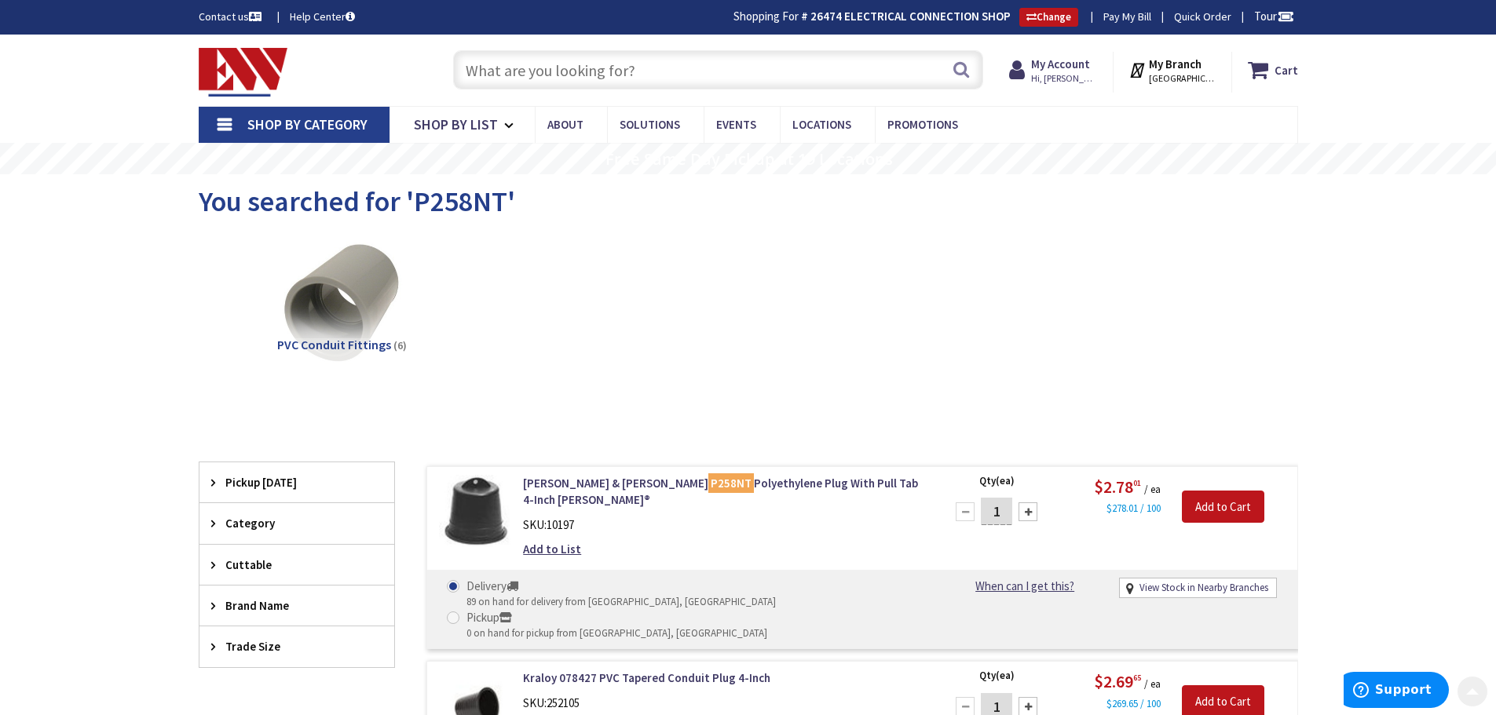
click at [668, 74] on input "text" at bounding box center [718, 69] width 530 height 39
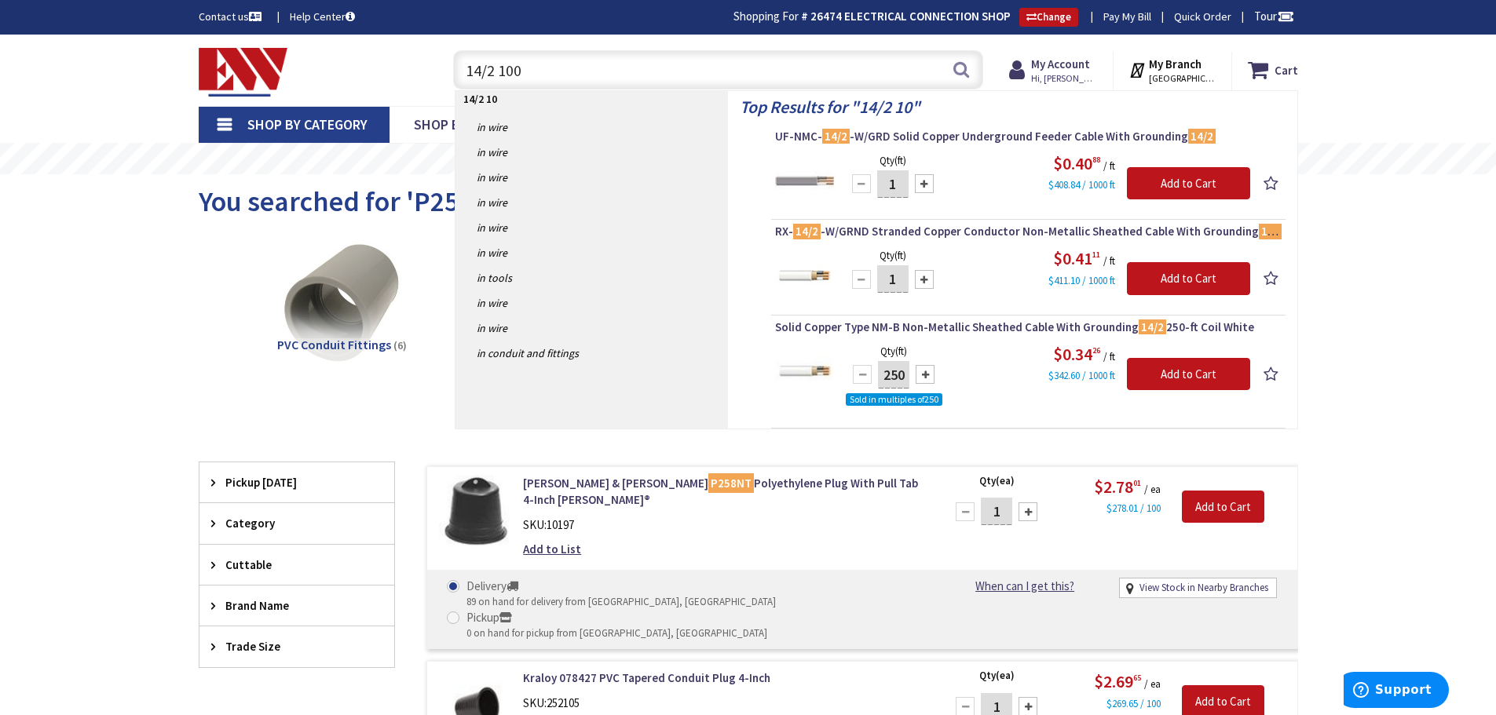
type input "14/2 1000"
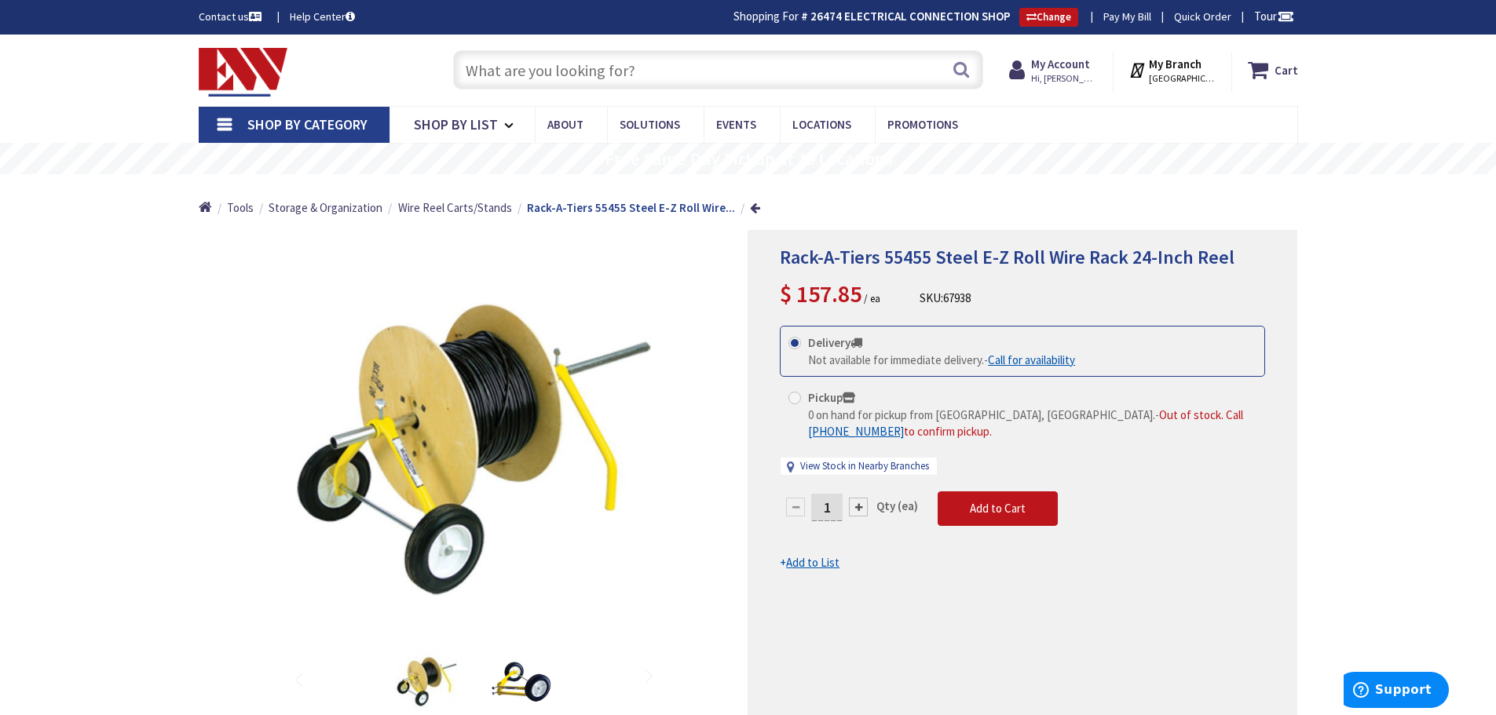
click at [548, 60] on input "text" at bounding box center [718, 69] width 530 height 39
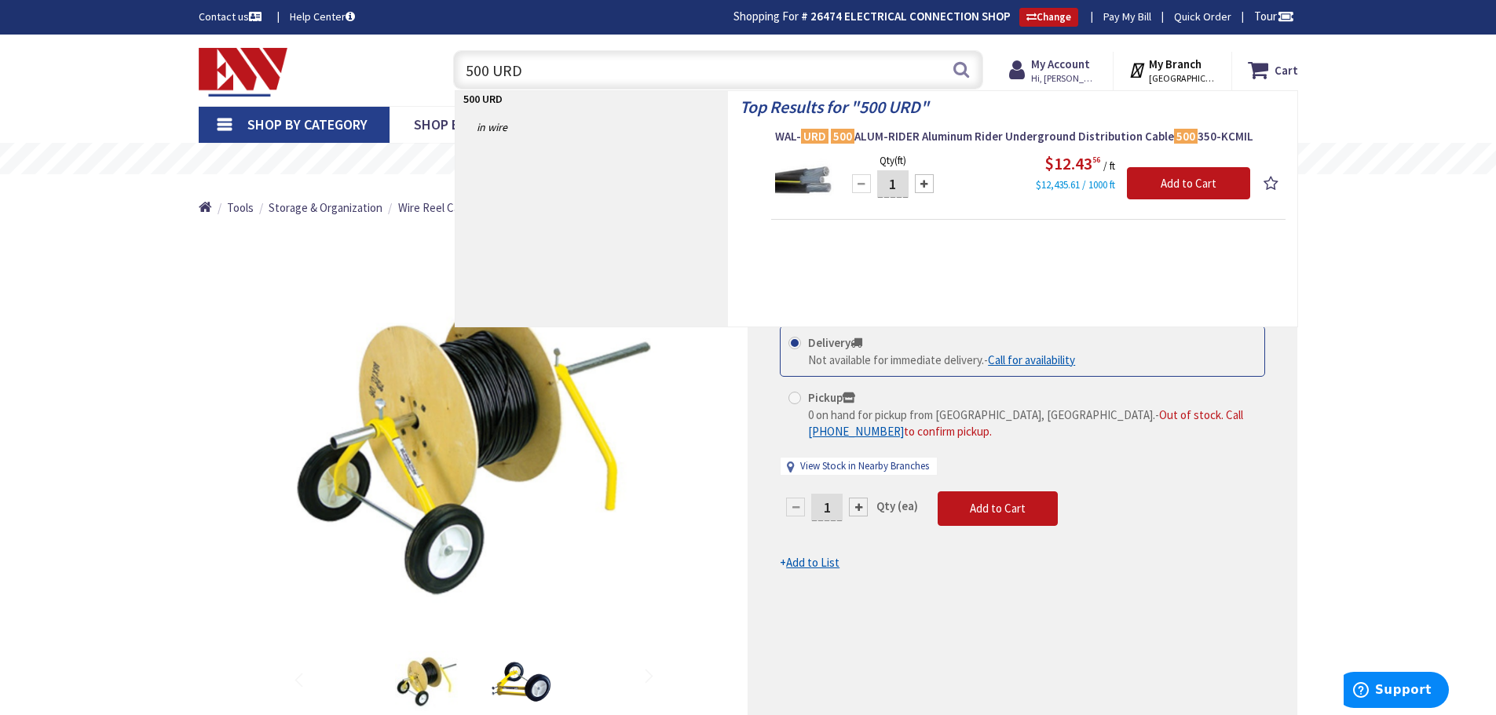
type input "500 URD"
click at [755, 415] on div "Rack-A-Tiers 55455 Steel E-Z Roll Wire Rack 24-Inch Reel $ 157.85 / ea SKU: 679…" at bounding box center [1023, 500] width 550 height 541
